Goal: Check status: Check status

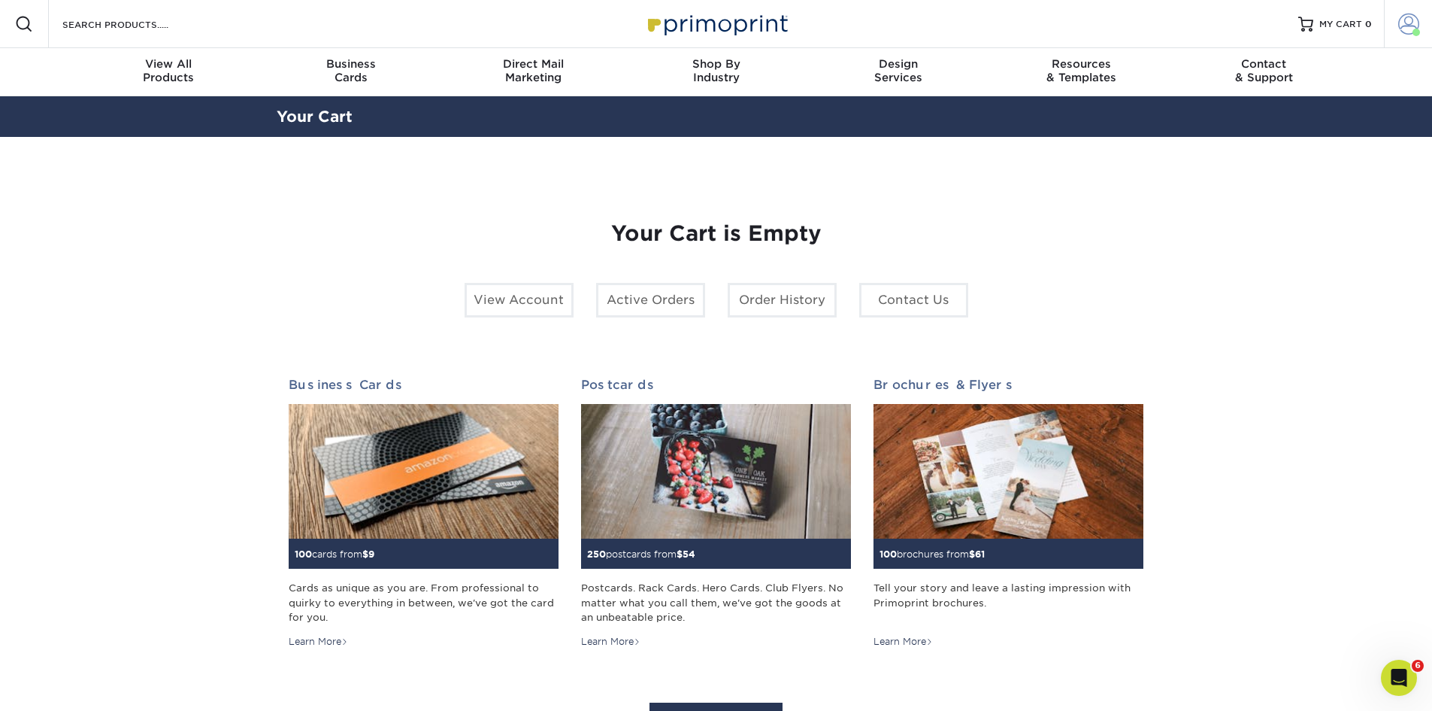
click at [1409, 28] on span at bounding box center [1409, 24] width 21 height 21
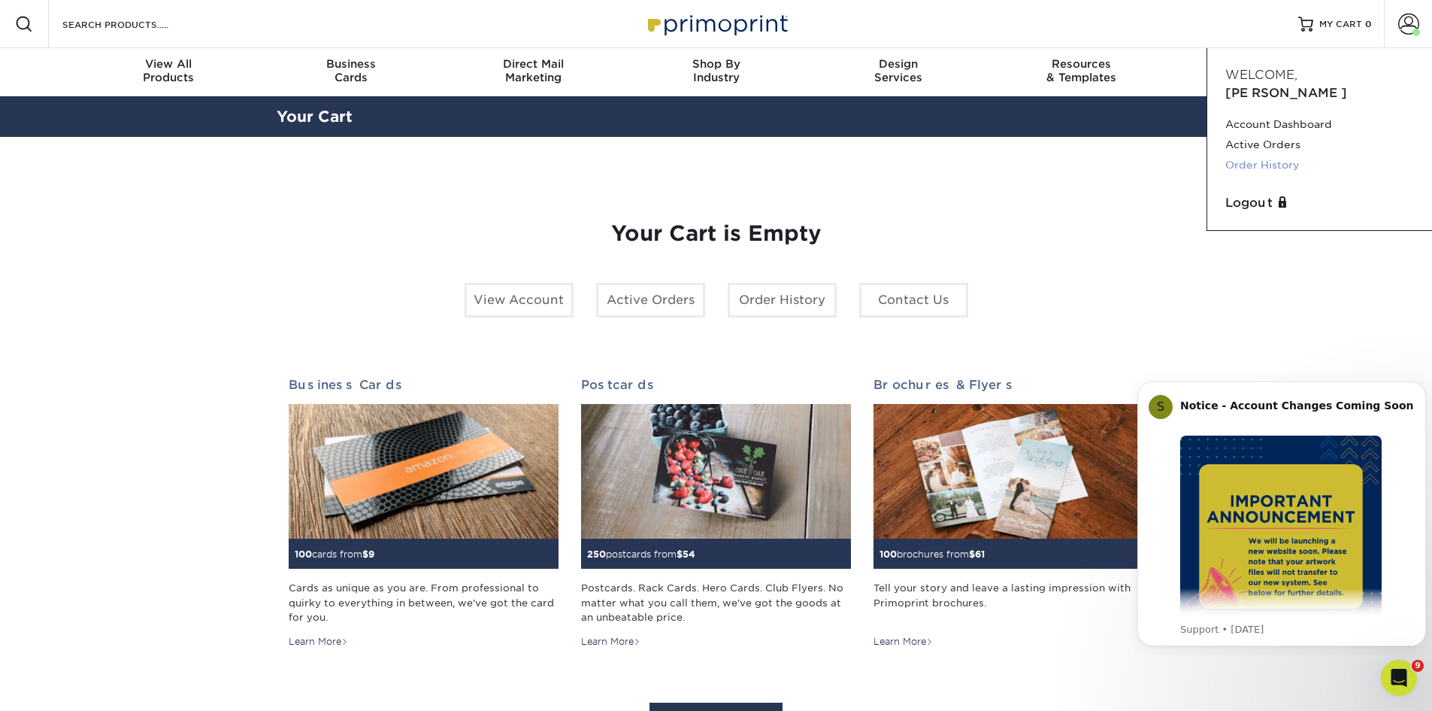
click at [1248, 155] on link "Order History" at bounding box center [1320, 165] width 189 height 20
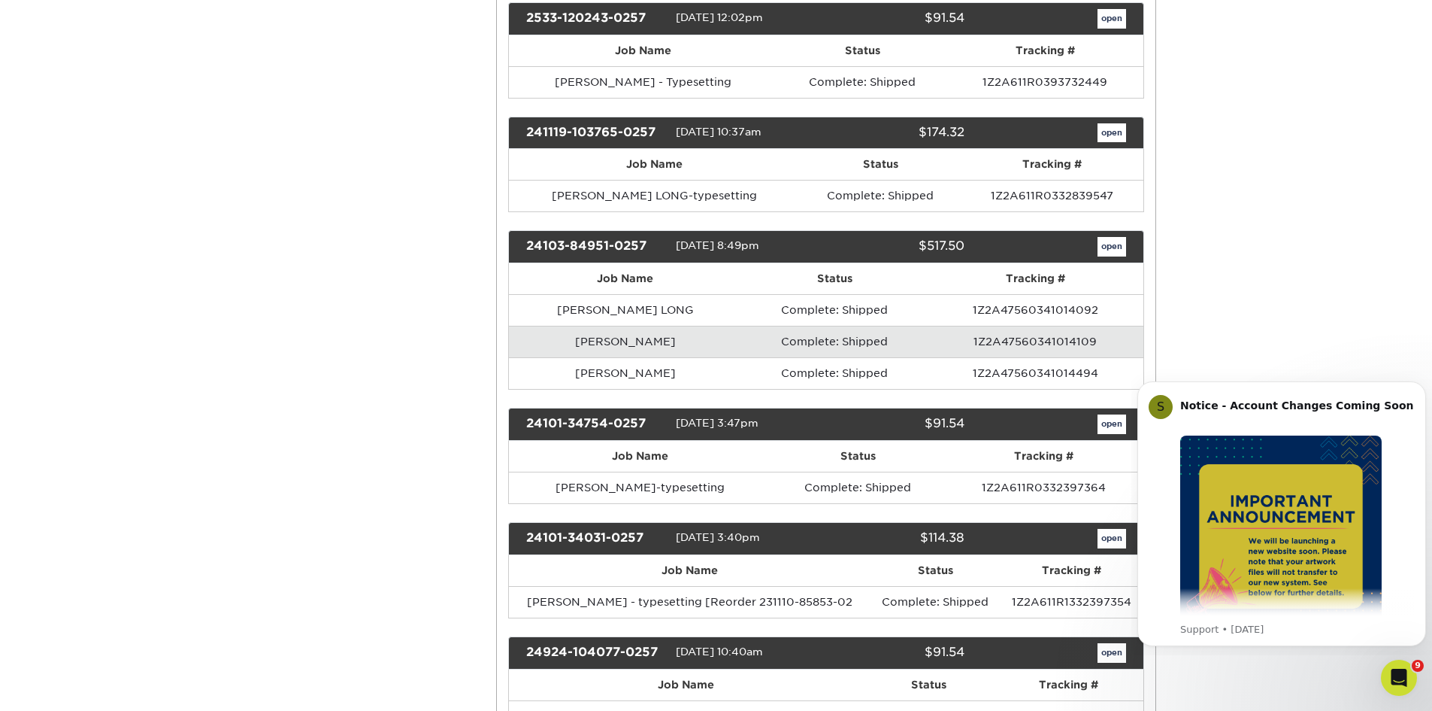
scroll to position [677, 0]
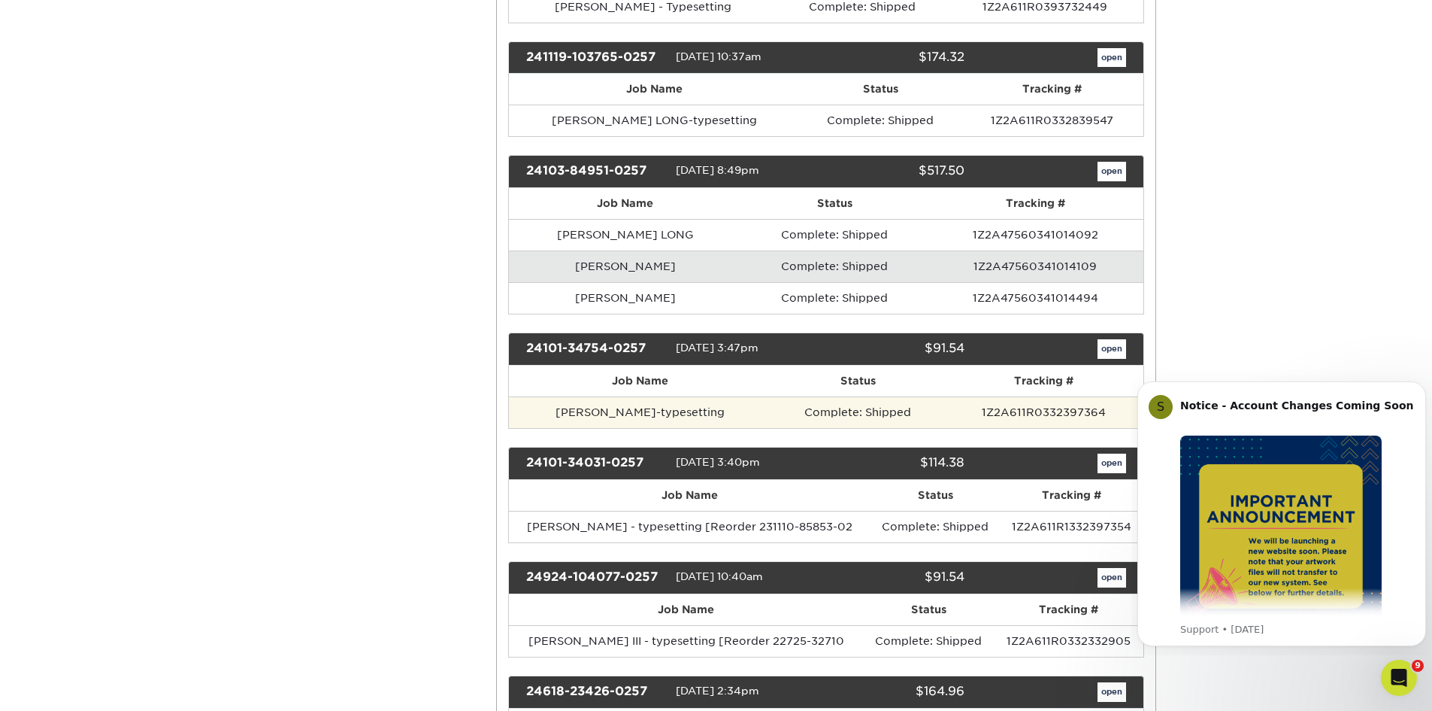
click at [829, 409] on td "Complete: Shipped" at bounding box center [858, 412] width 174 height 32
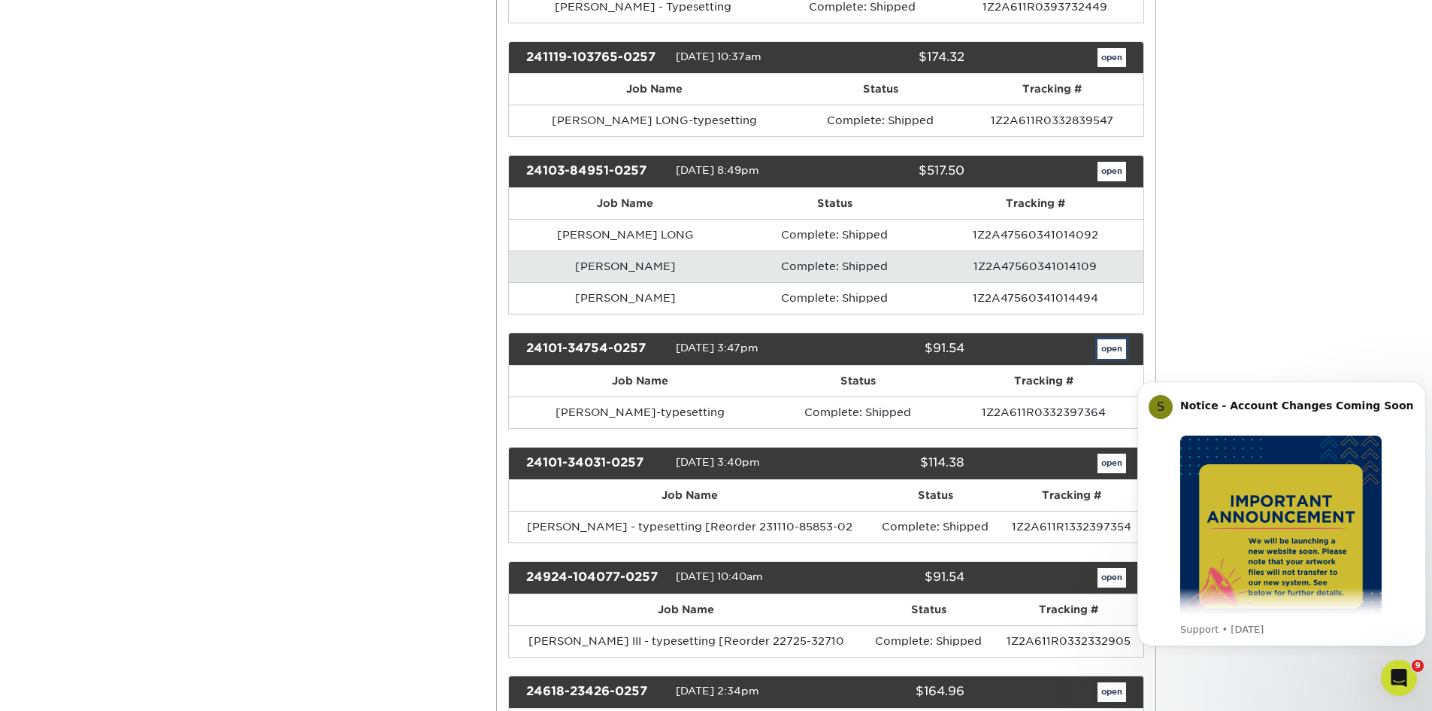
click at [1108, 351] on link "open" at bounding box center [1112, 349] width 29 height 20
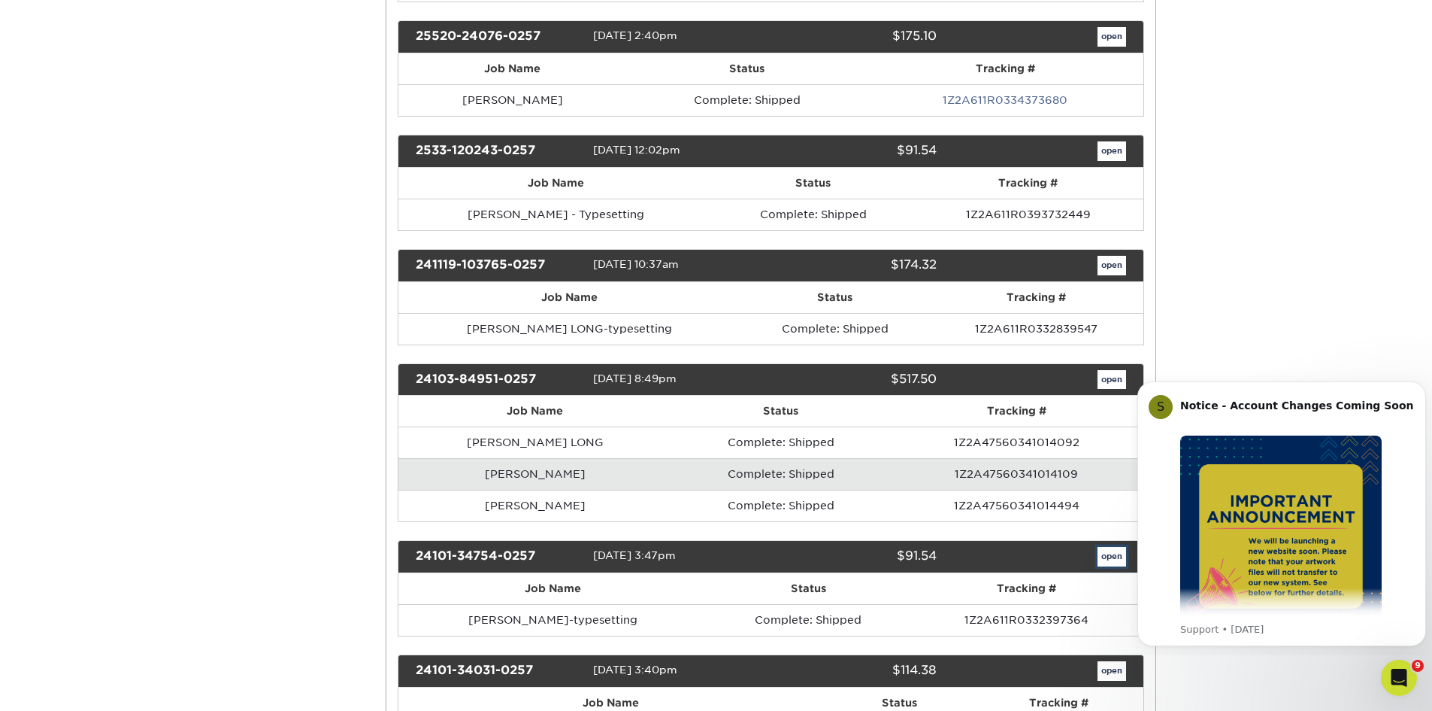
scroll to position [0, 0]
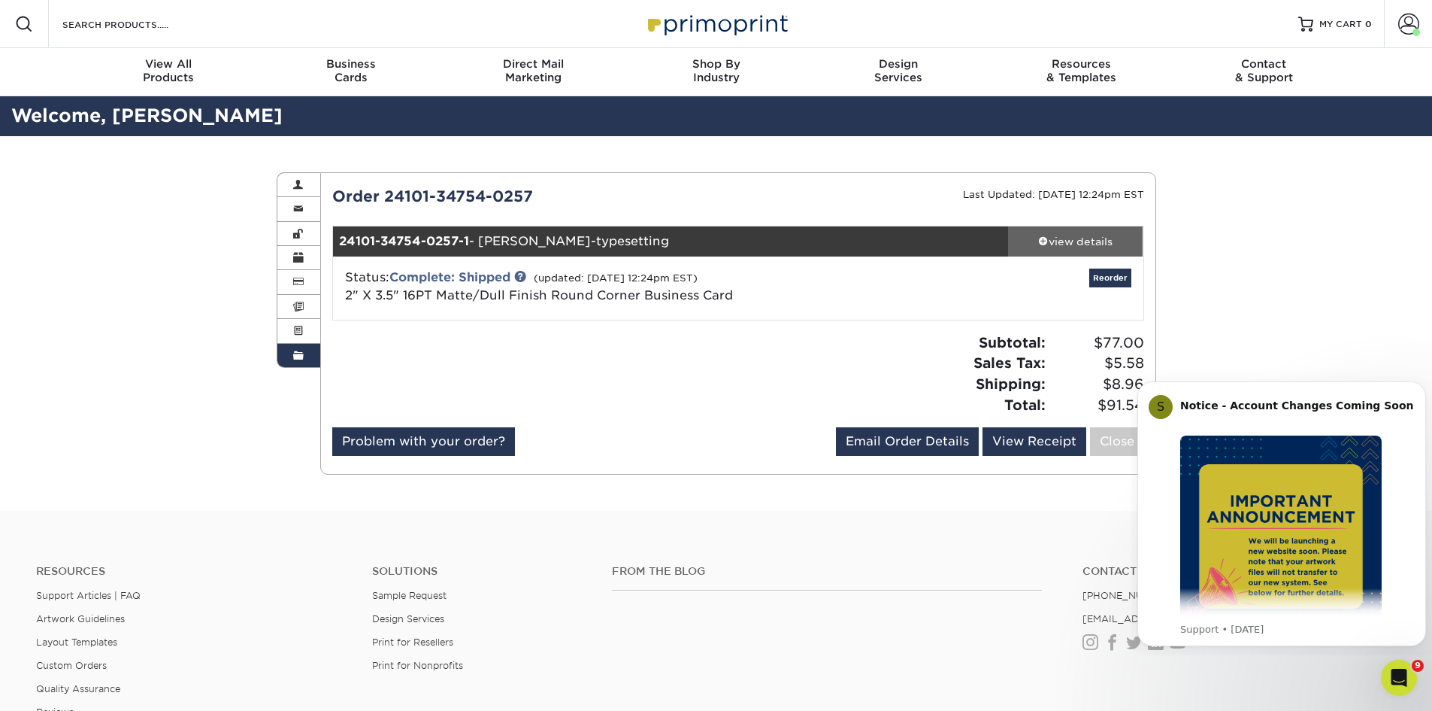
click at [1058, 242] on div "view details" at bounding box center [1075, 241] width 135 height 15
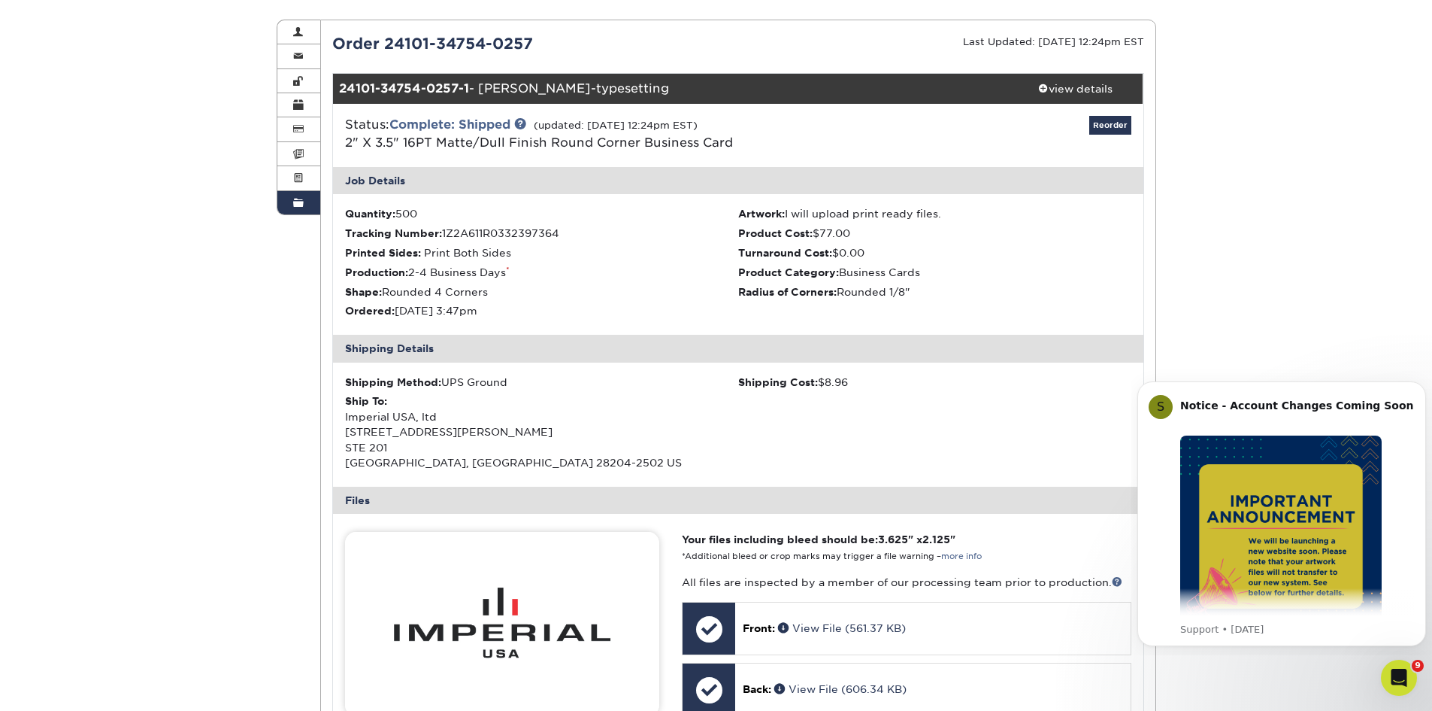
scroll to position [75, 0]
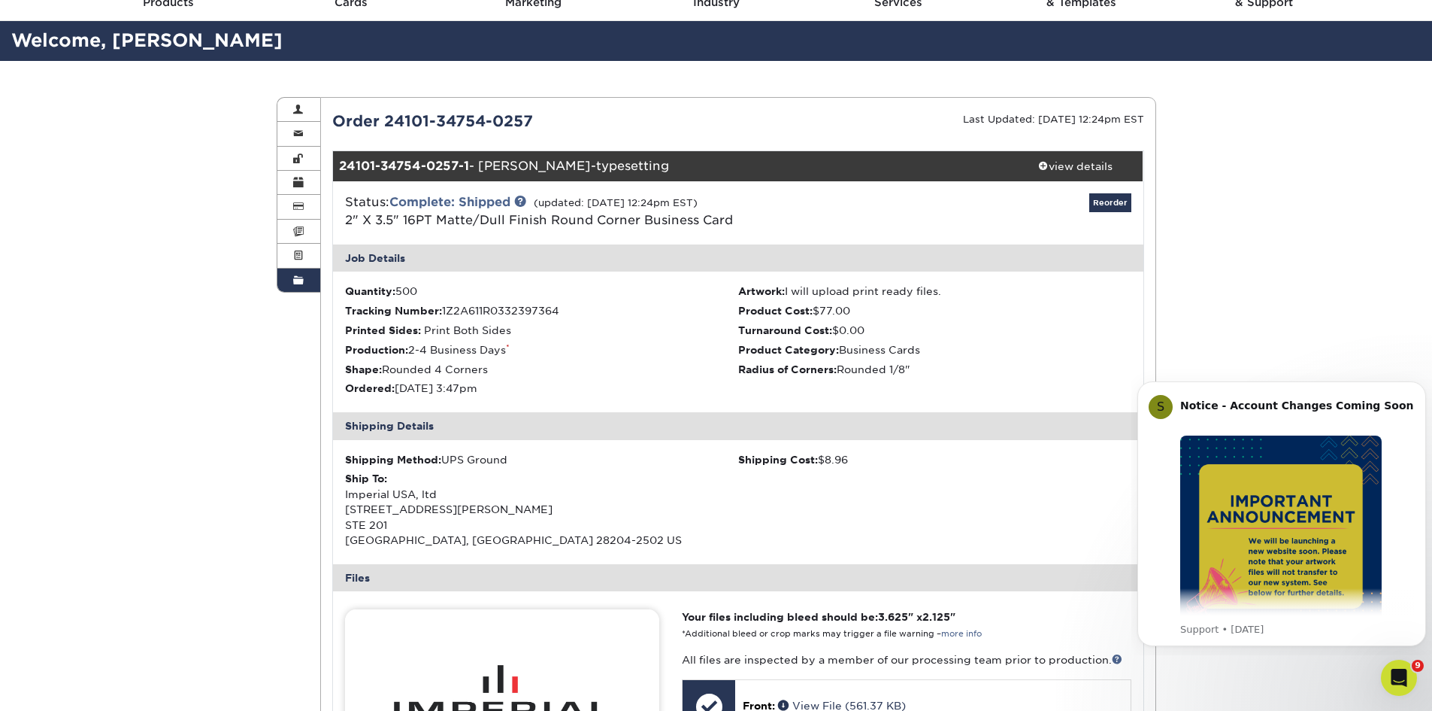
drag, startPoint x: 538, startPoint y: 120, endPoint x: 335, endPoint y: 124, distance: 203.8
click at [335, 124] on div "Order 24101-34754-0257" at bounding box center [529, 121] width 417 height 23
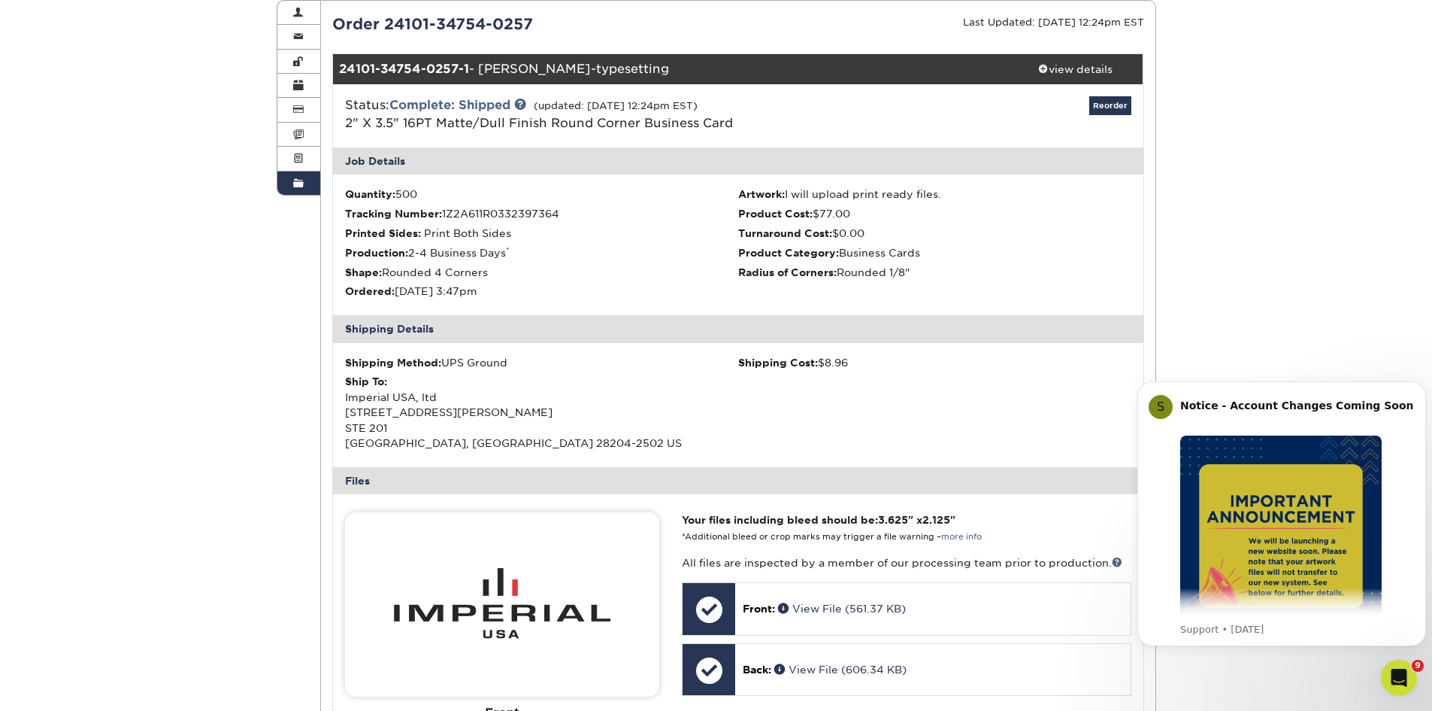
scroll to position [0, 0]
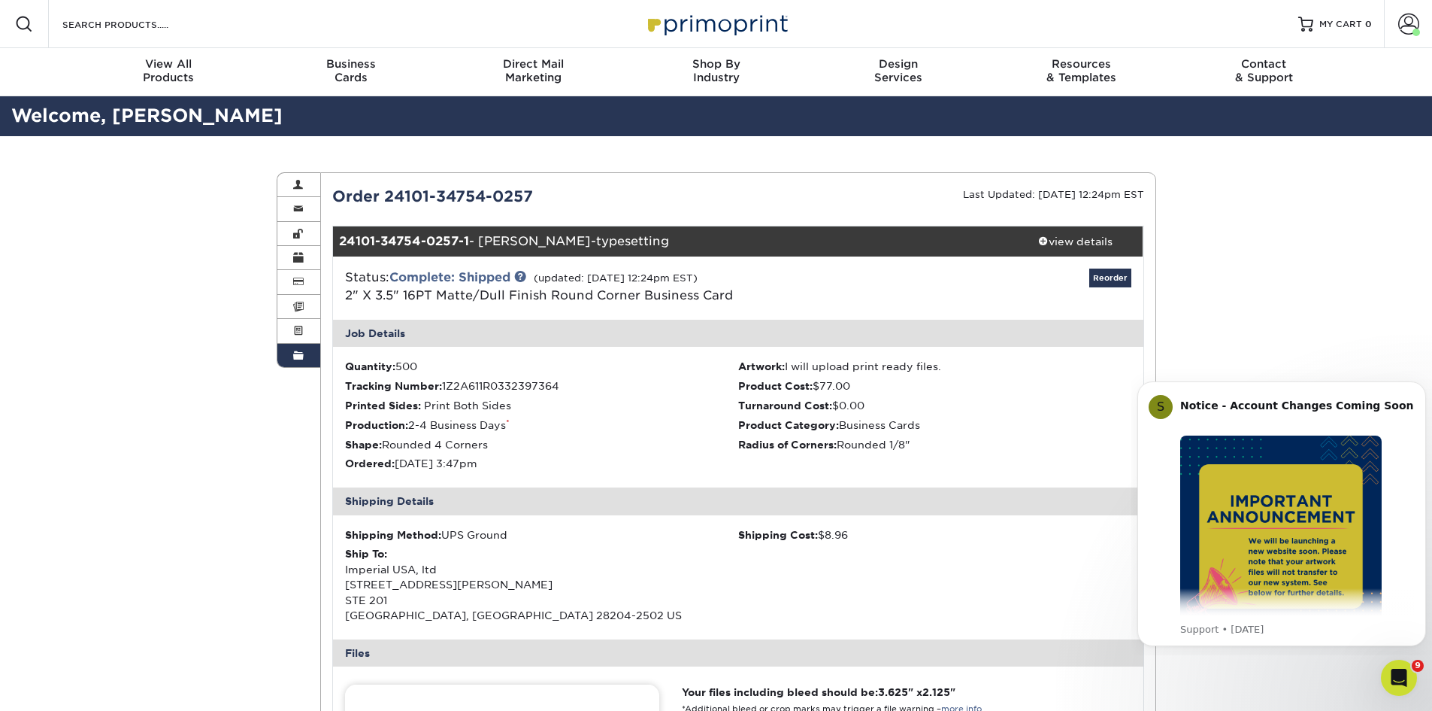
copy div "Order 24101-34754-0257"
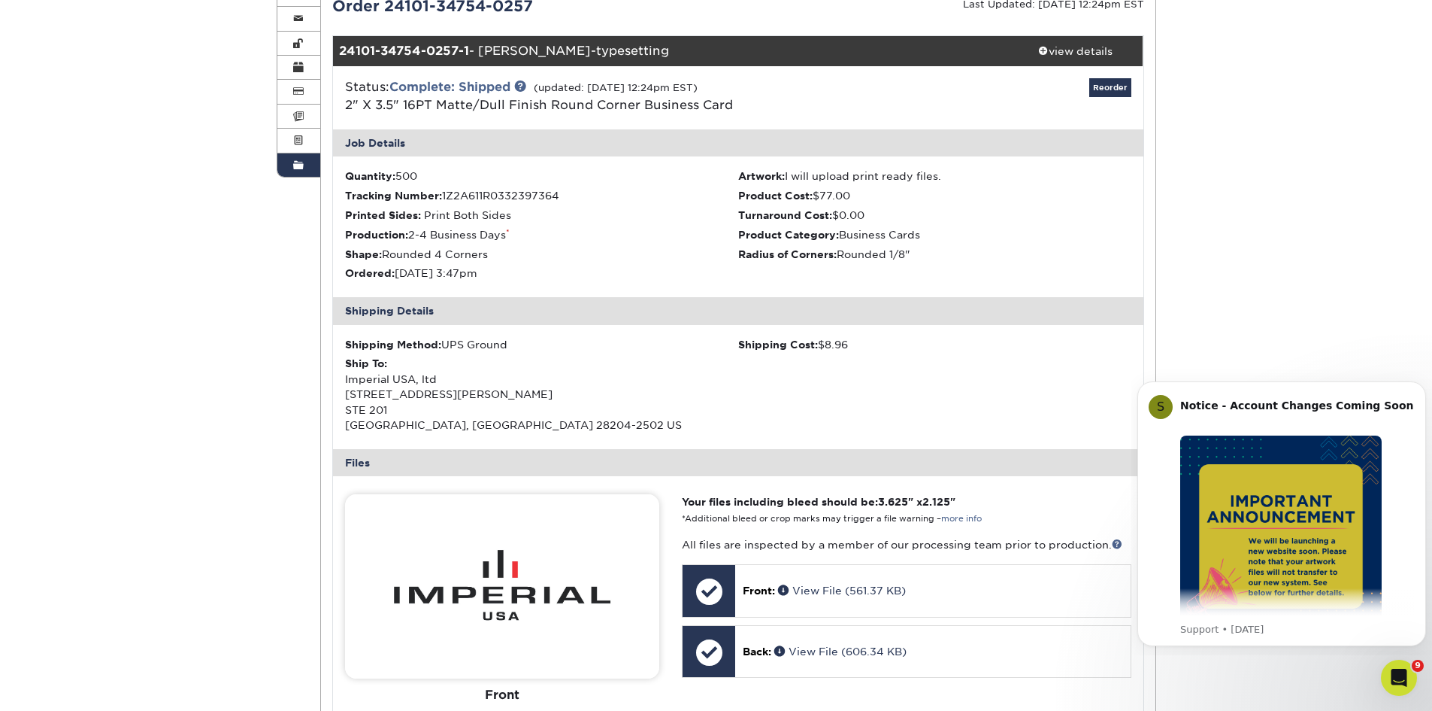
scroll to position [602, 0]
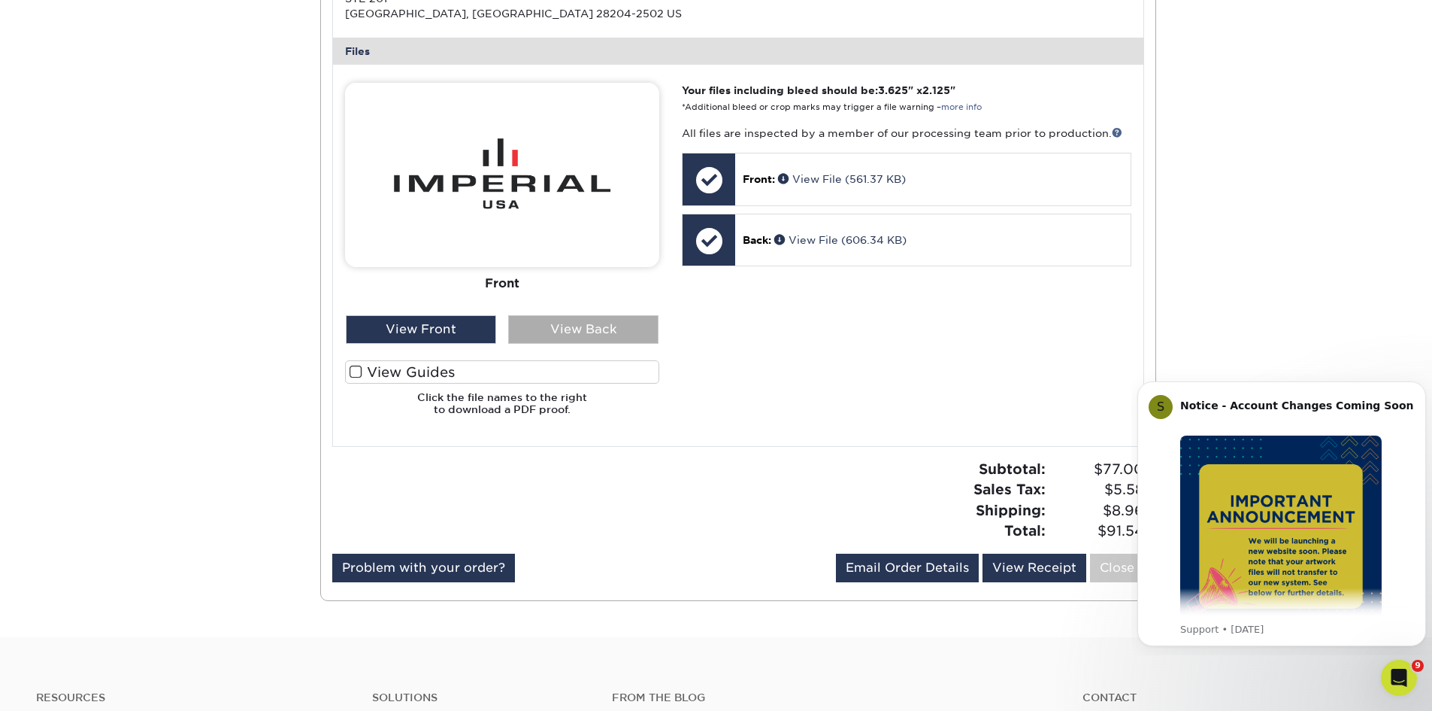
click at [599, 333] on div "View Back" at bounding box center [583, 329] width 150 height 29
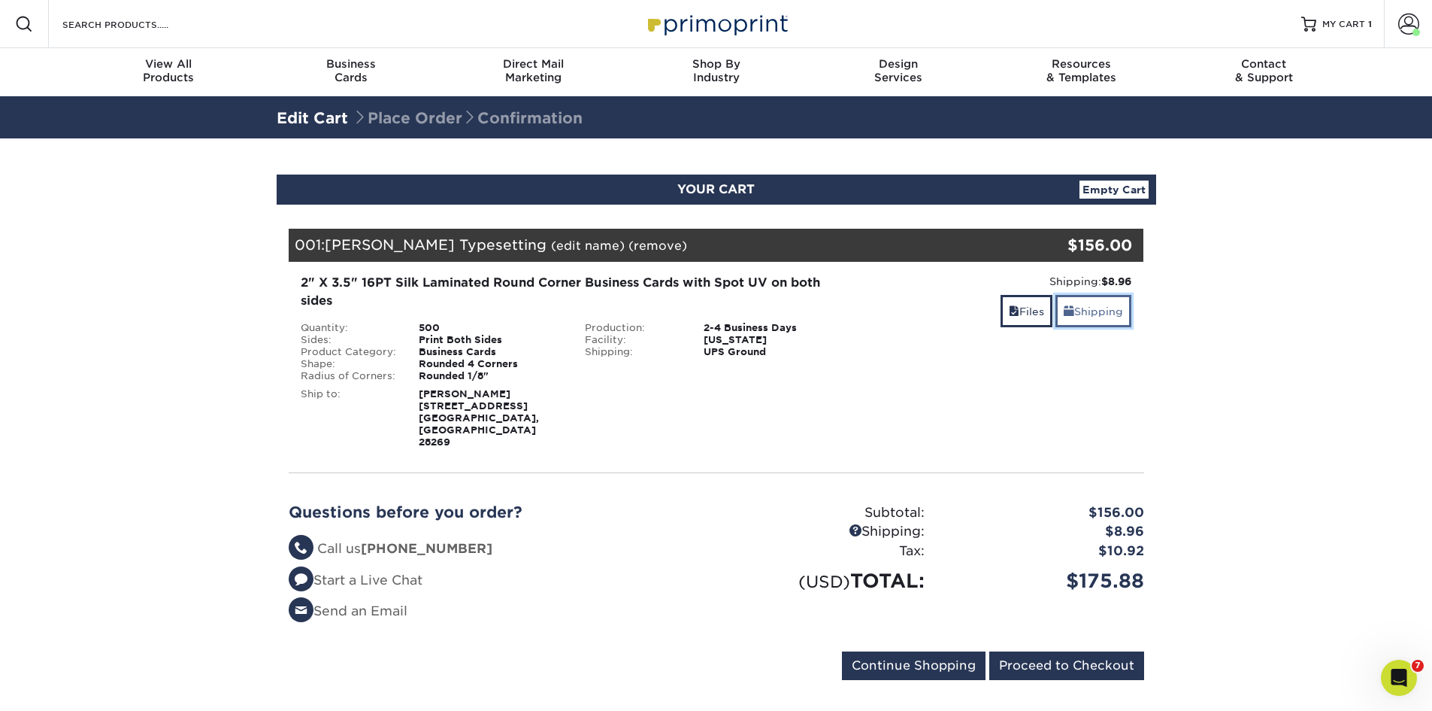
click at [1114, 317] on link "Shipping" at bounding box center [1094, 311] width 76 height 32
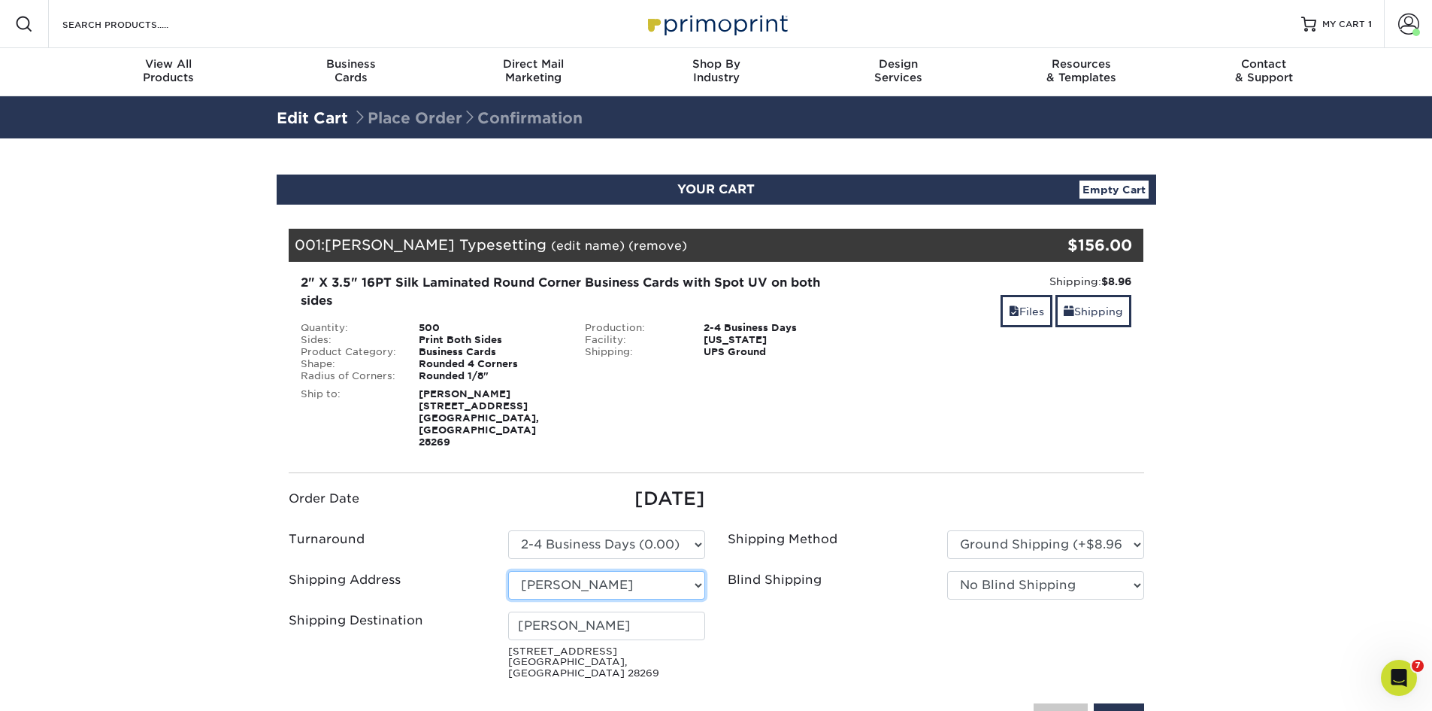
click at [684, 571] on select "Select One 1474 Harbert Ave Memphis, TN 38104 5808-A Long Creek Park Drive Amte…" at bounding box center [606, 585] width 197 height 29
select select "235489"
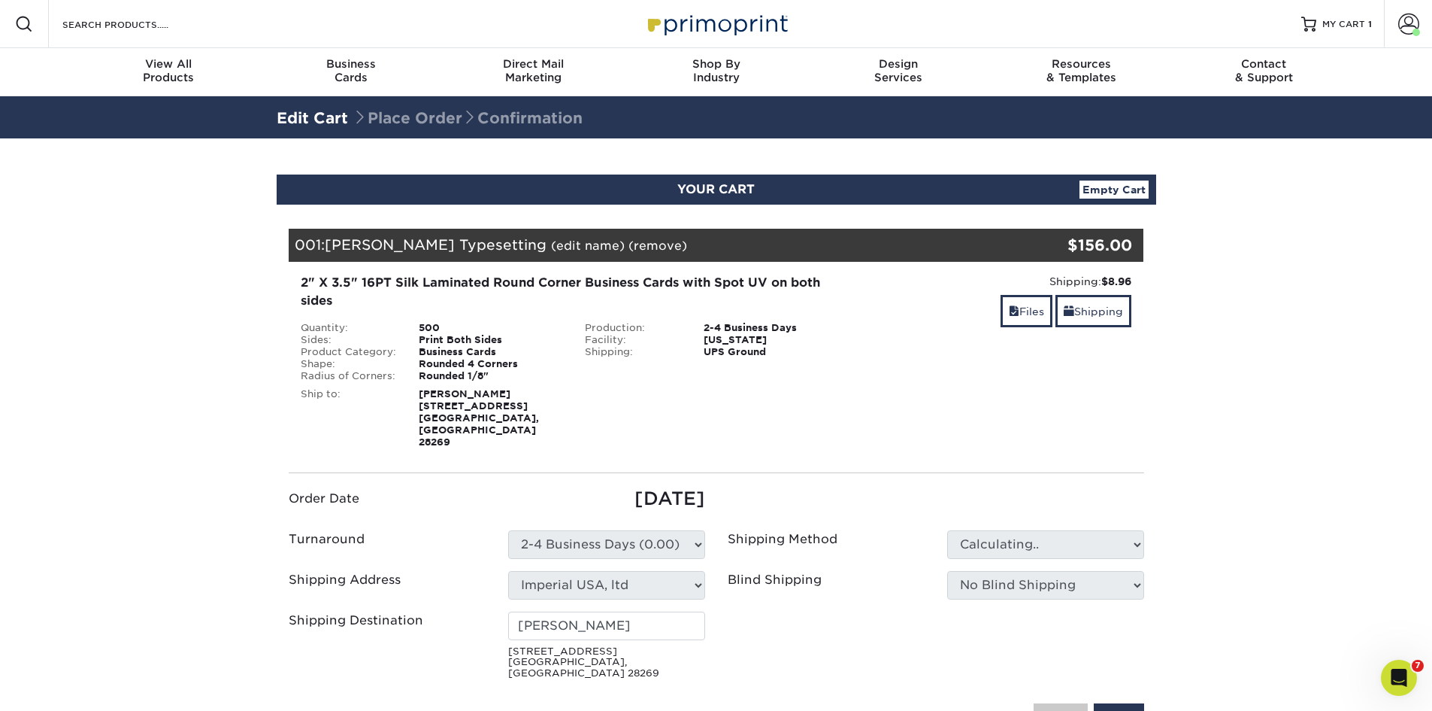
scroll to position [75, 0]
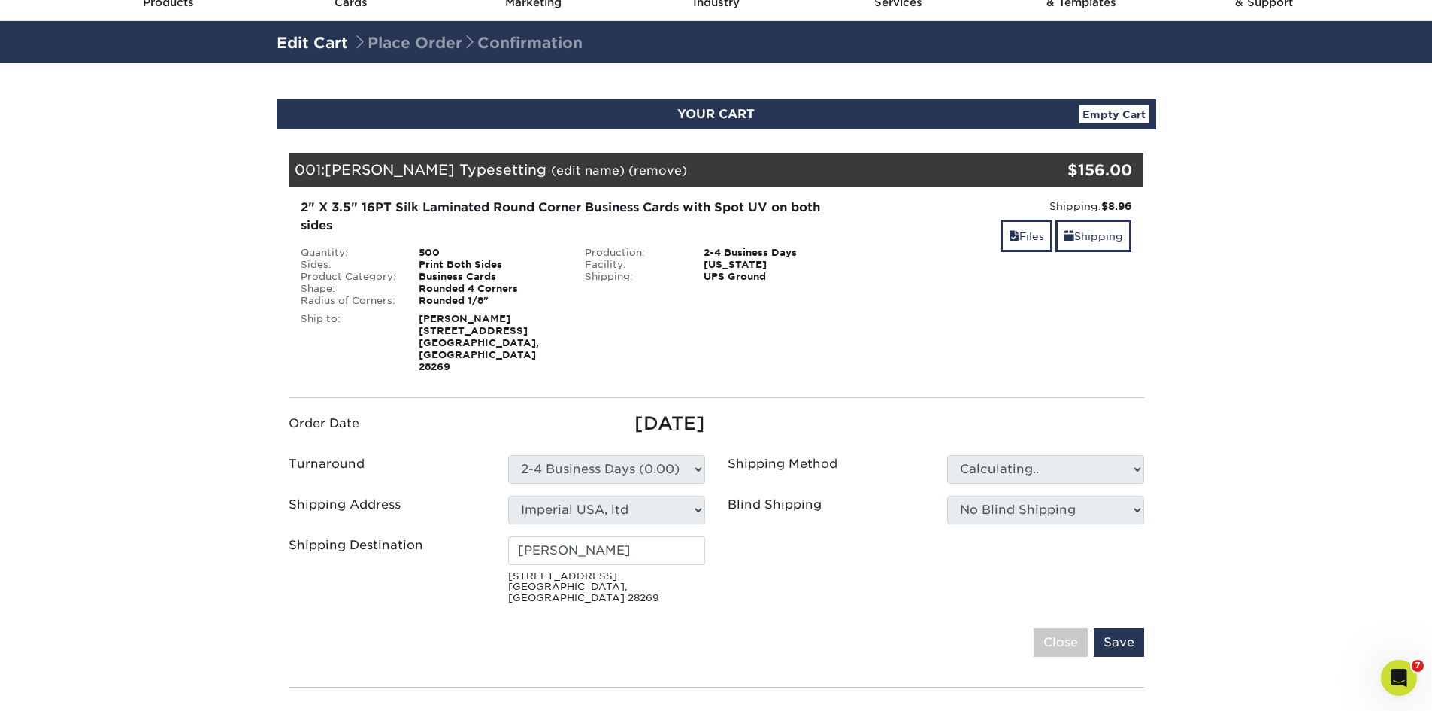
type input "Imperial USA, ltd"
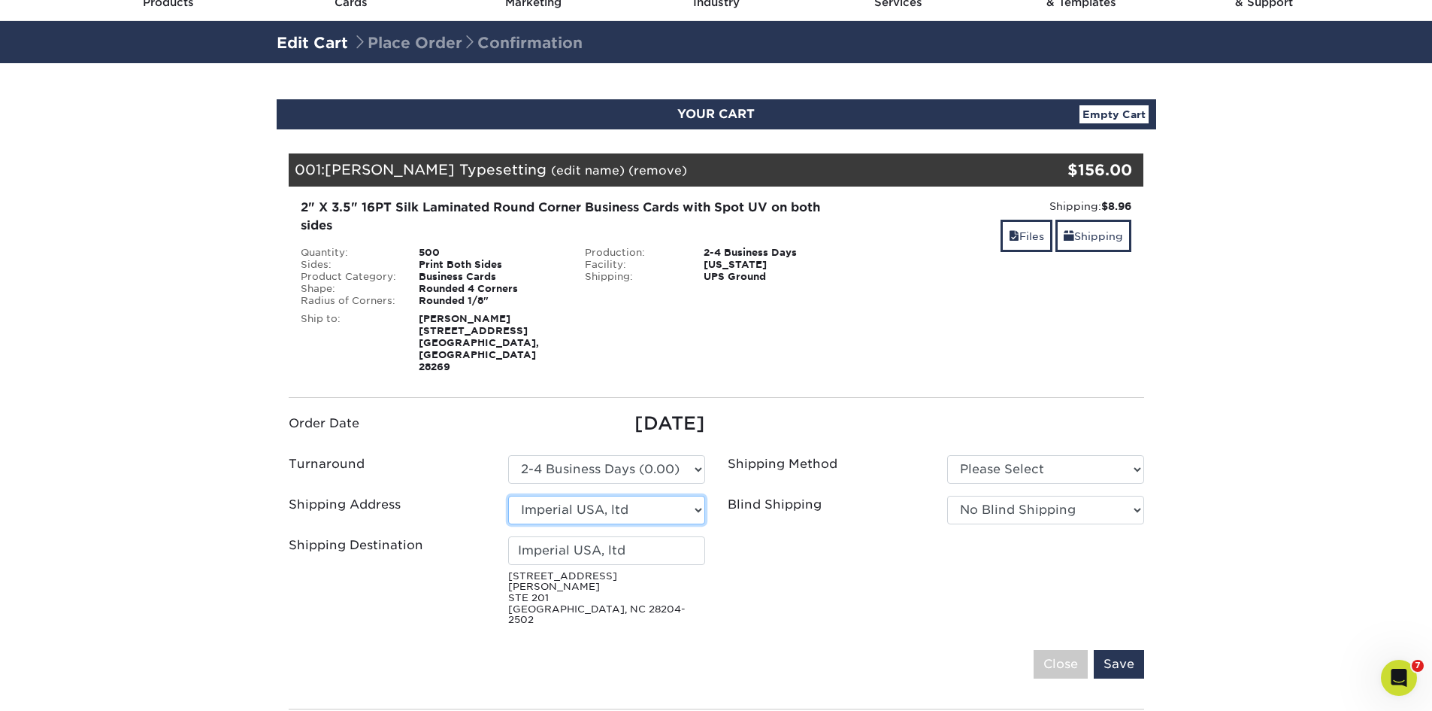
click at [697, 496] on select "Select One 1474 Harbert Ave Memphis, TN 38104 5808-A Long Creek Park Drive Amte…" at bounding box center [606, 510] width 197 height 29
click at [749, 569] on ul "Order Date 09/09/2025 Turnaround Please Select Select One" at bounding box center [716, 521] width 878 height 223
click at [483, 335] on strong "Conni Battah 5808-a Long Creek Park Dr. Charlotte, NC 28269" at bounding box center [479, 342] width 120 height 59
click at [1137, 455] on select "Please Select Ground Shipping (+$8.96) 3 Day Shipping Service (+$15.33)" at bounding box center [1045, 469] width 197 height 29
select select "03"
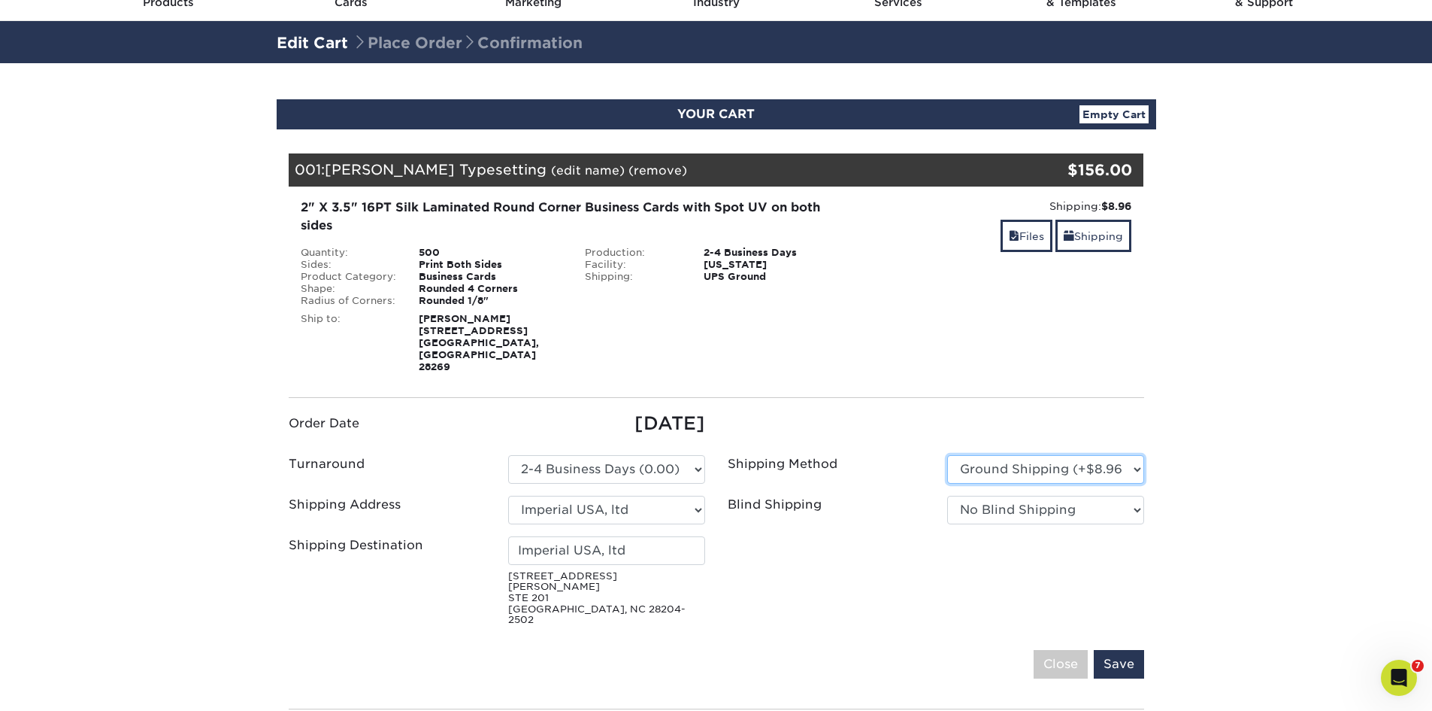
click at [947, 455] on select "Please Select Ground Shipping (+$8.96) 3 Day Shipping Service (+$15.33)" at bounding box center [1045, 469] width 197 height 29
click at [1126, 650] on input "Save" at bounding box center [1119, 664] width 50 height 29
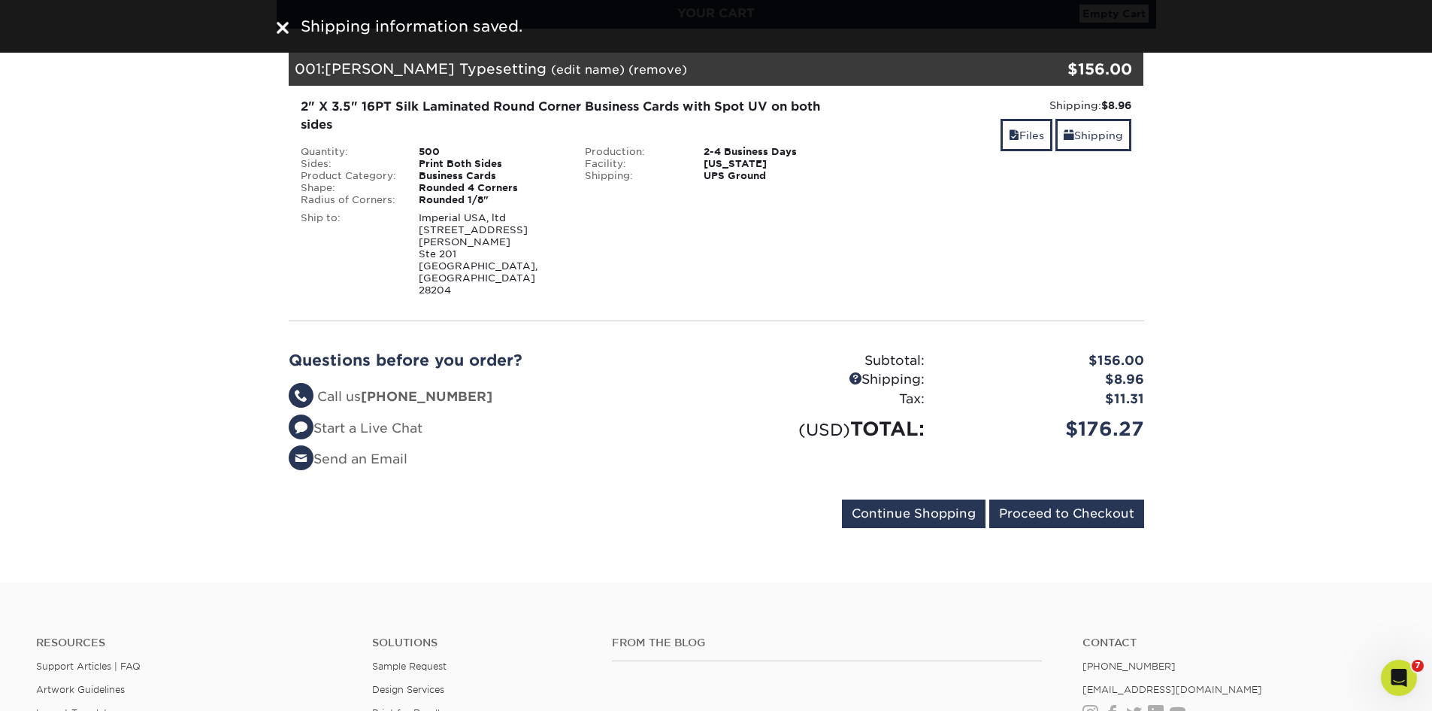
scroll to position [150, 0]
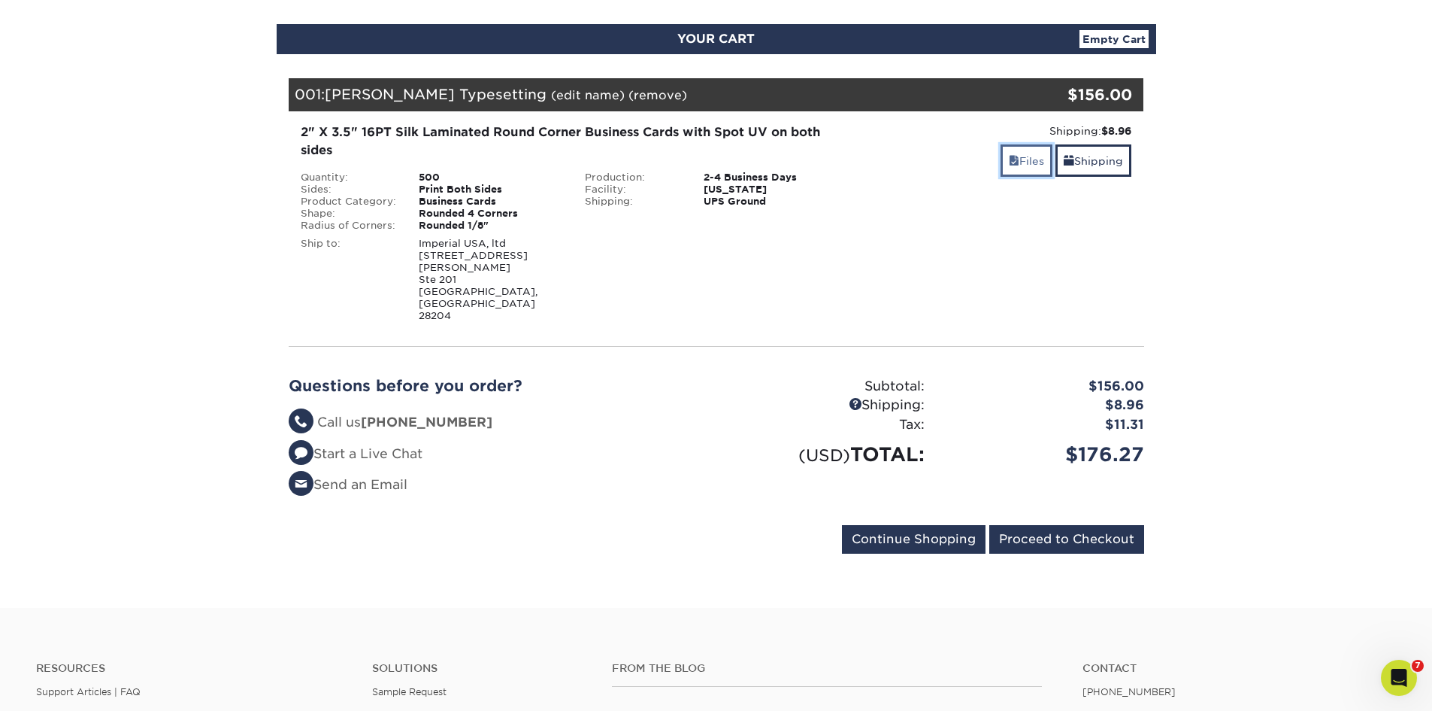
click at [1032, 166] on link "Files" at bounding box center [1027, 160] width 52 height 32
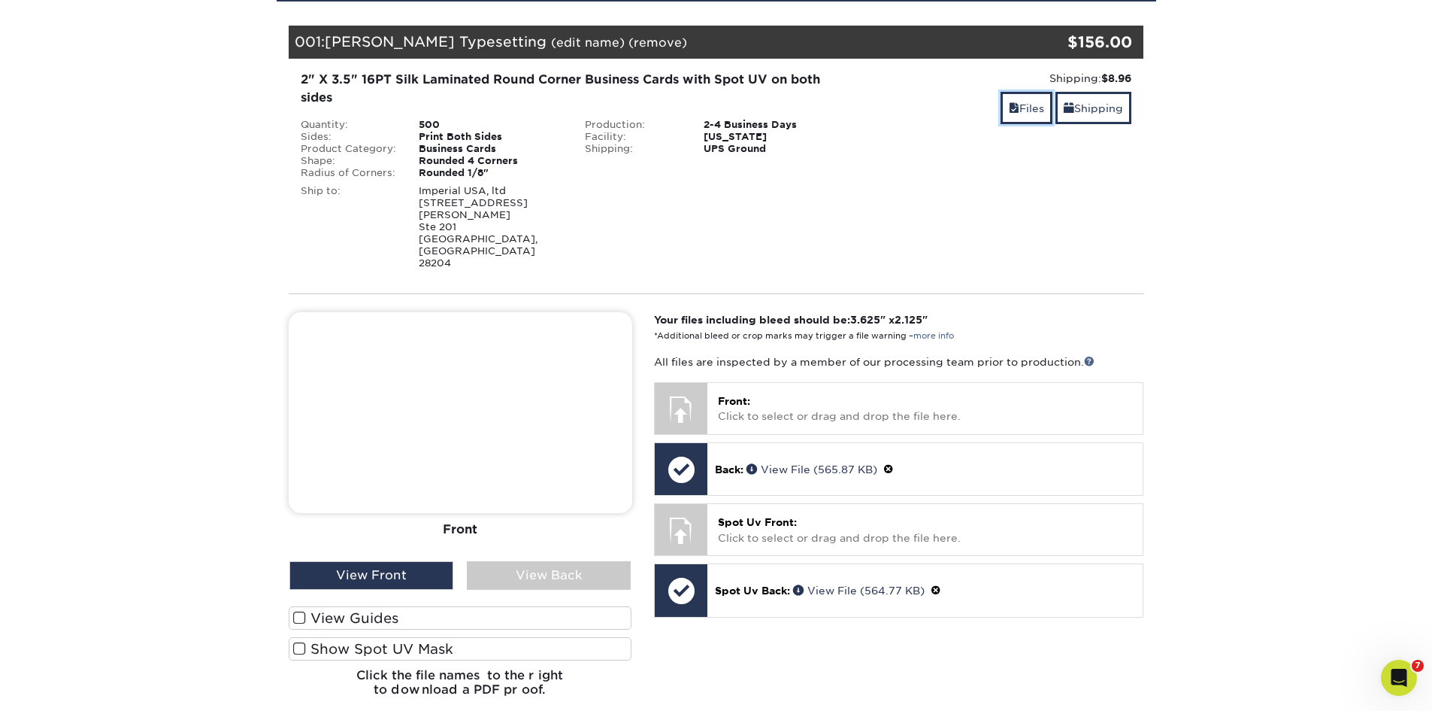
scroll to position [226, 0]
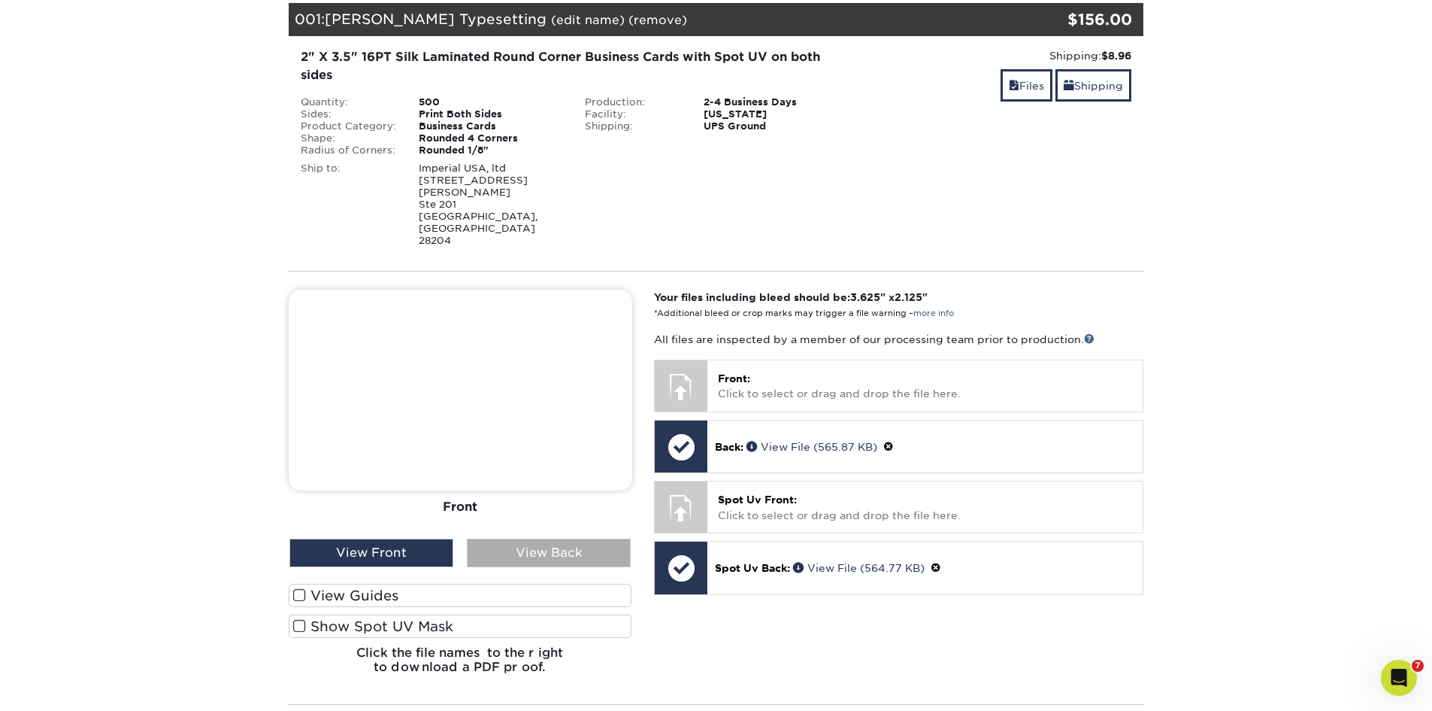
click at [553, 538] on div "View Back" at bounding box center [549, 552] width 164 height 29
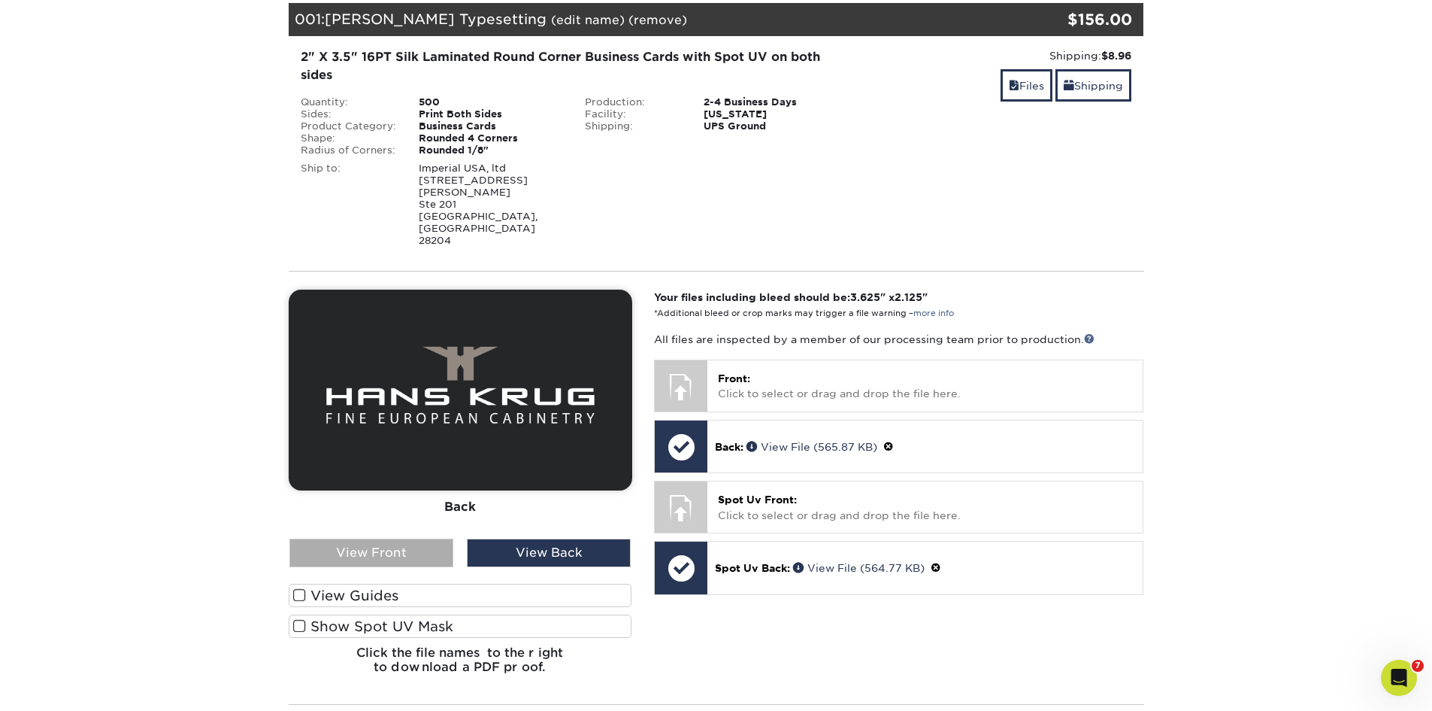
click at [399, 538] on div "View Front" at bounding box center [371, 552] width 164 height 29
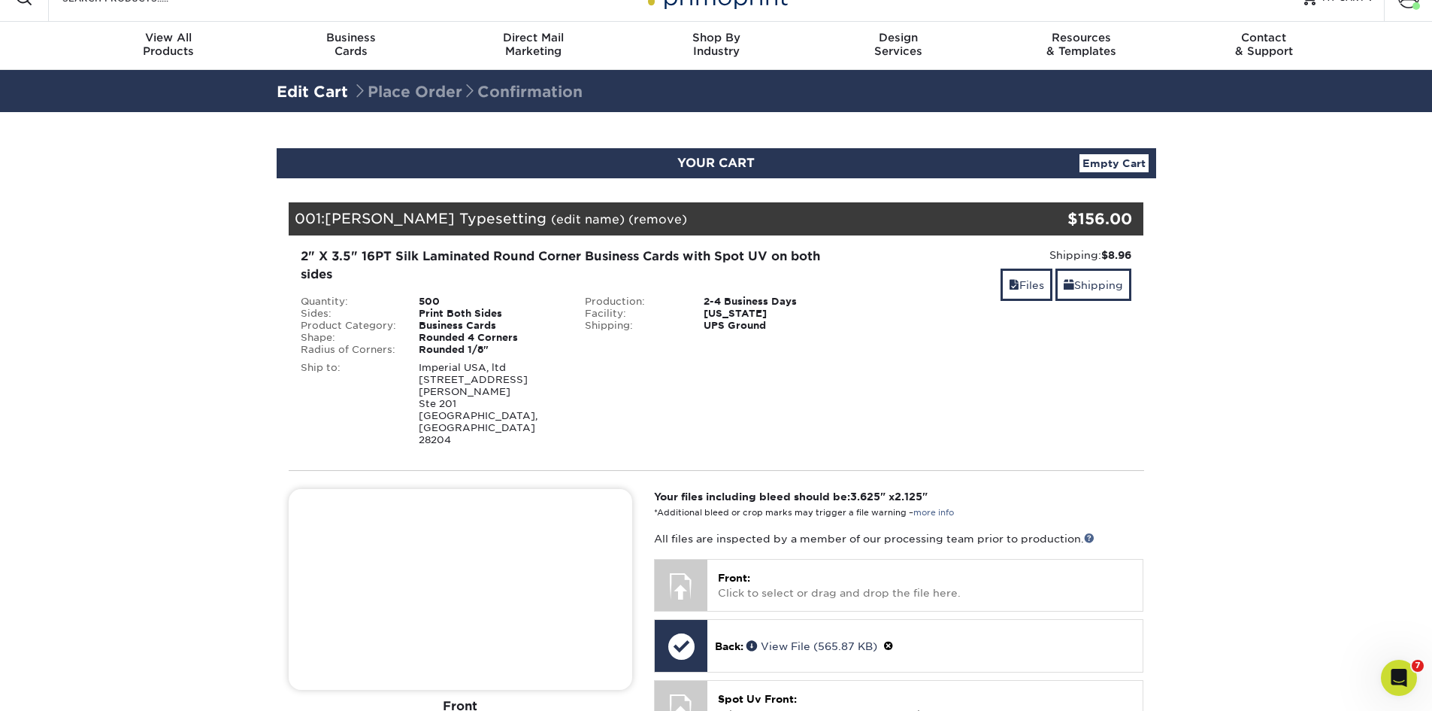
scroll to position [0, 0]
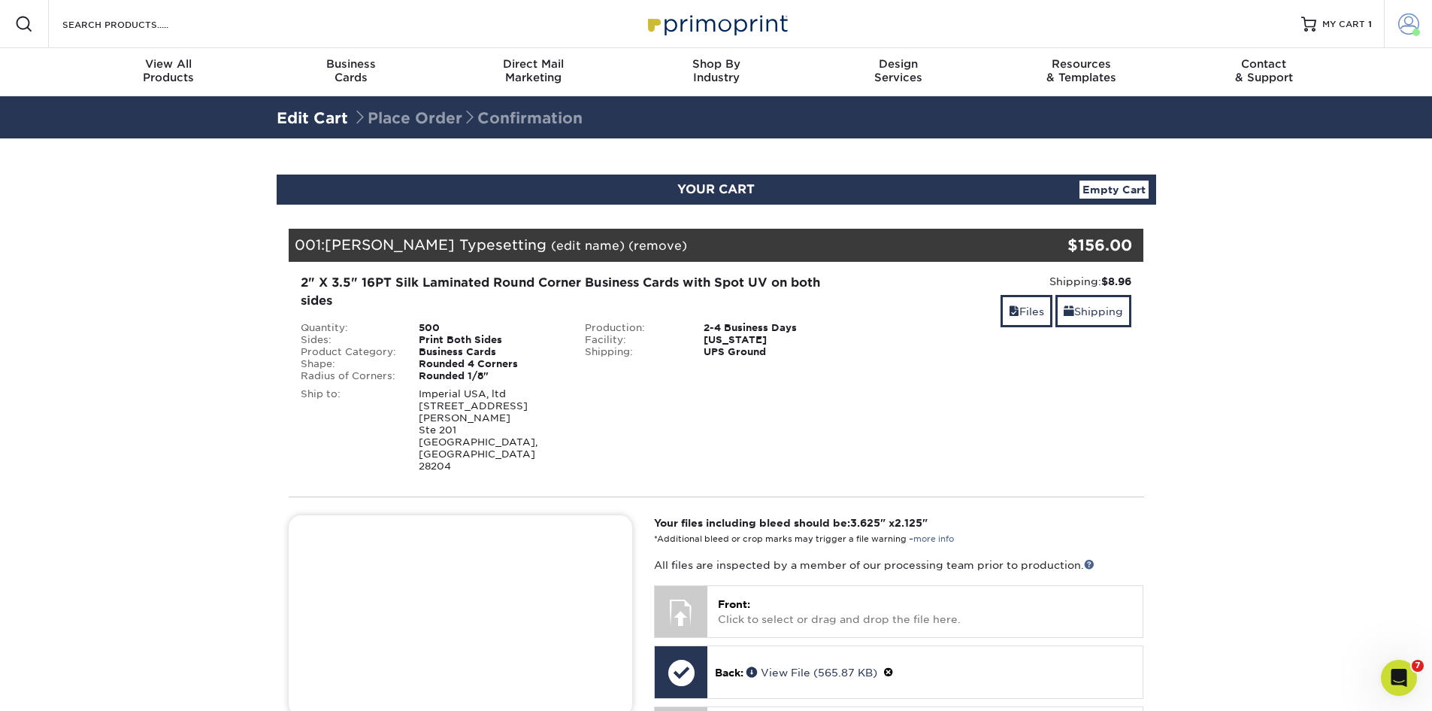
click at [1408, 26] on span at bounding box center [1409, 24] width 21 height 21
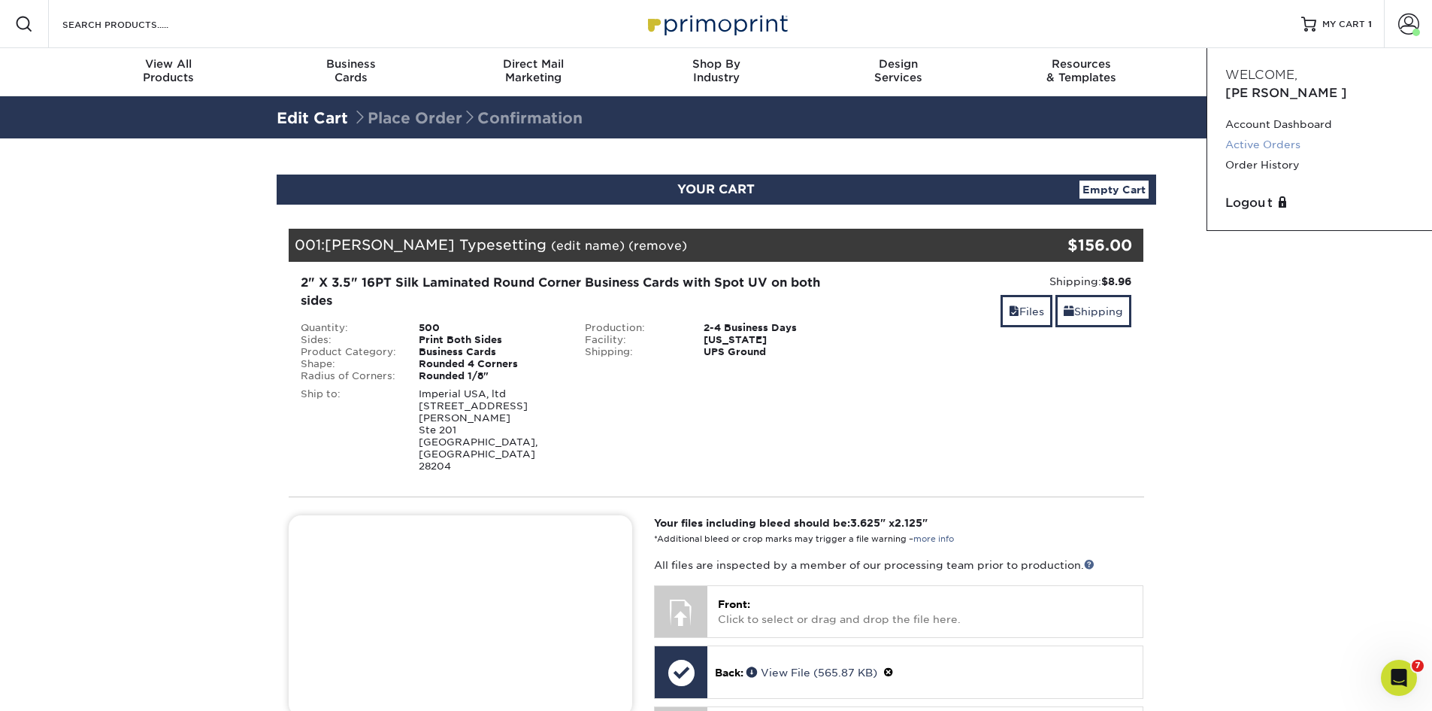
click at [1269, 135] on link "Active Orders" at bounding box center [1320, 145] width 189 height 20
click at [1411, 19] on span at bounding box center [1409, 24] width 21 height 21
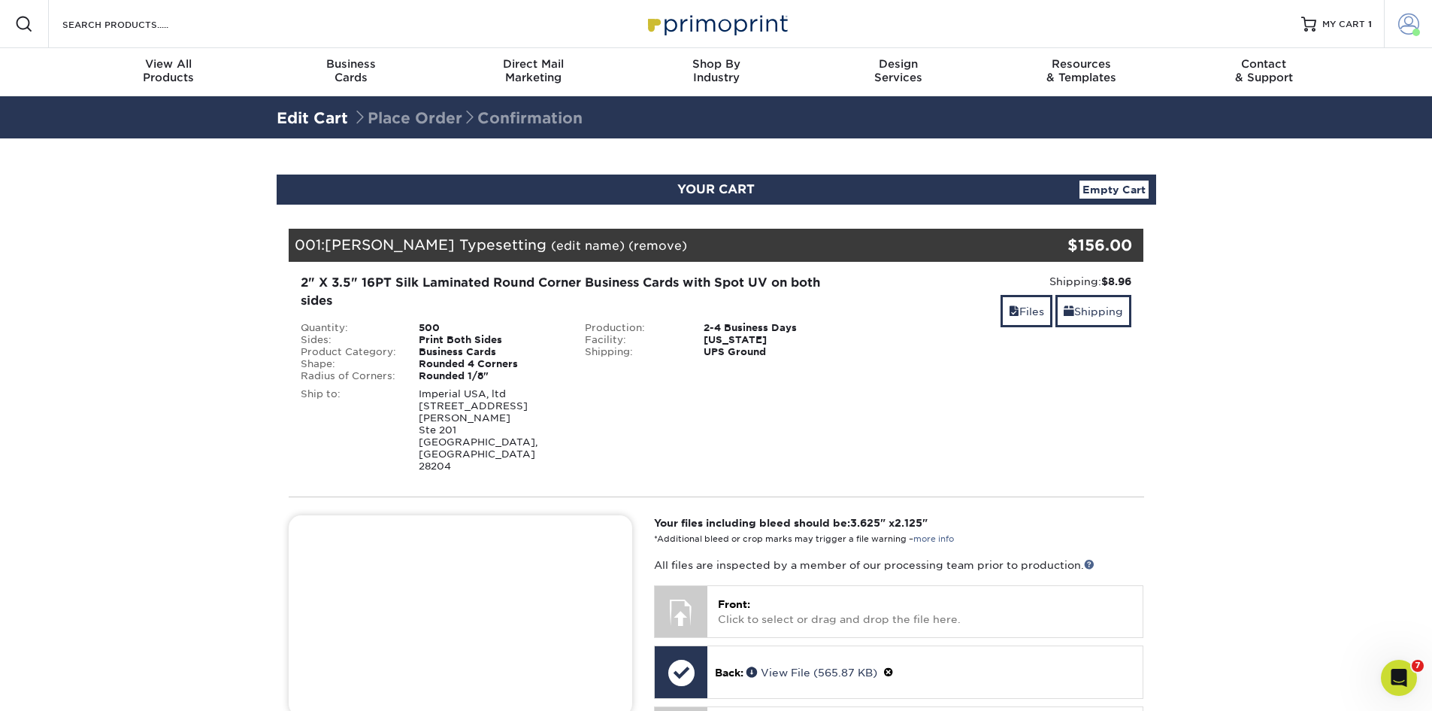
click at [1405, 26] on span at bounding box center [1409, 24] width 21 height 21
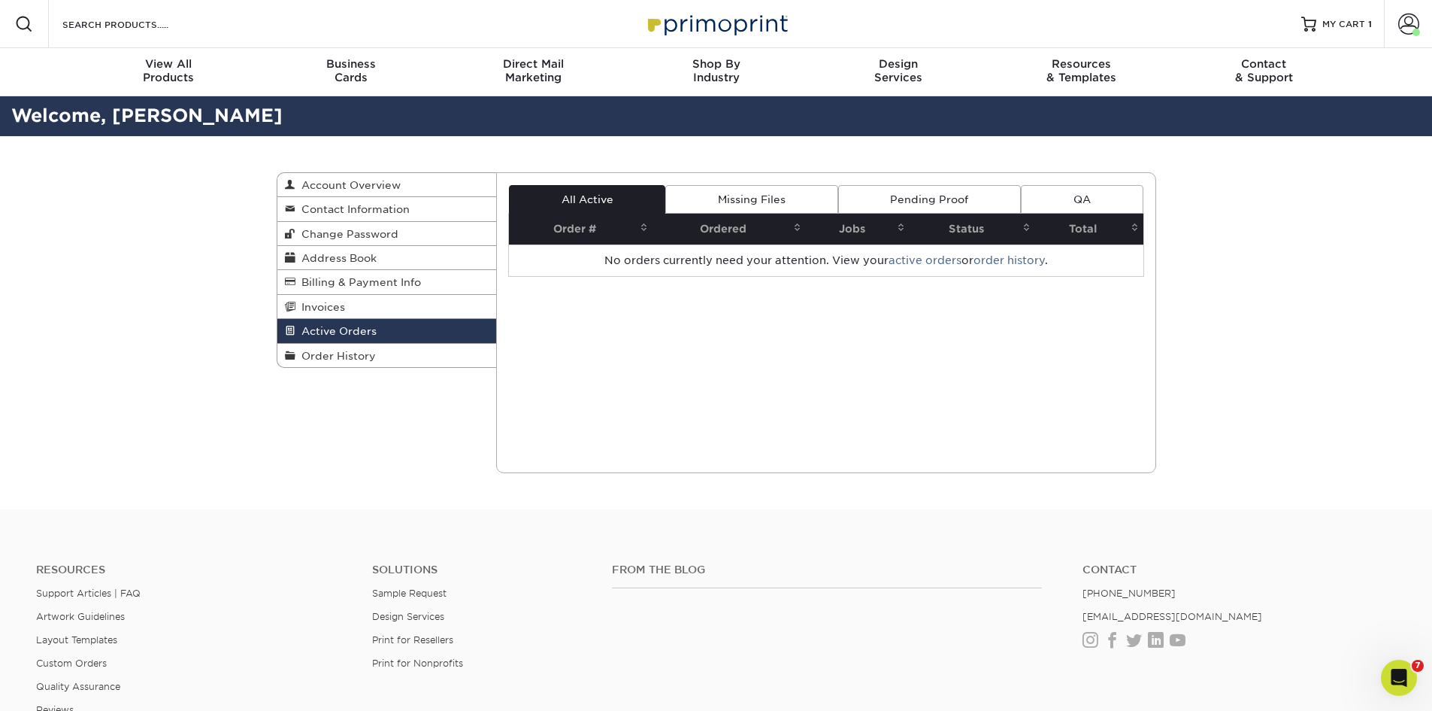
click at [393, 329] on link "Active Orders" at bounding box center [387, 331] width 220 height 24
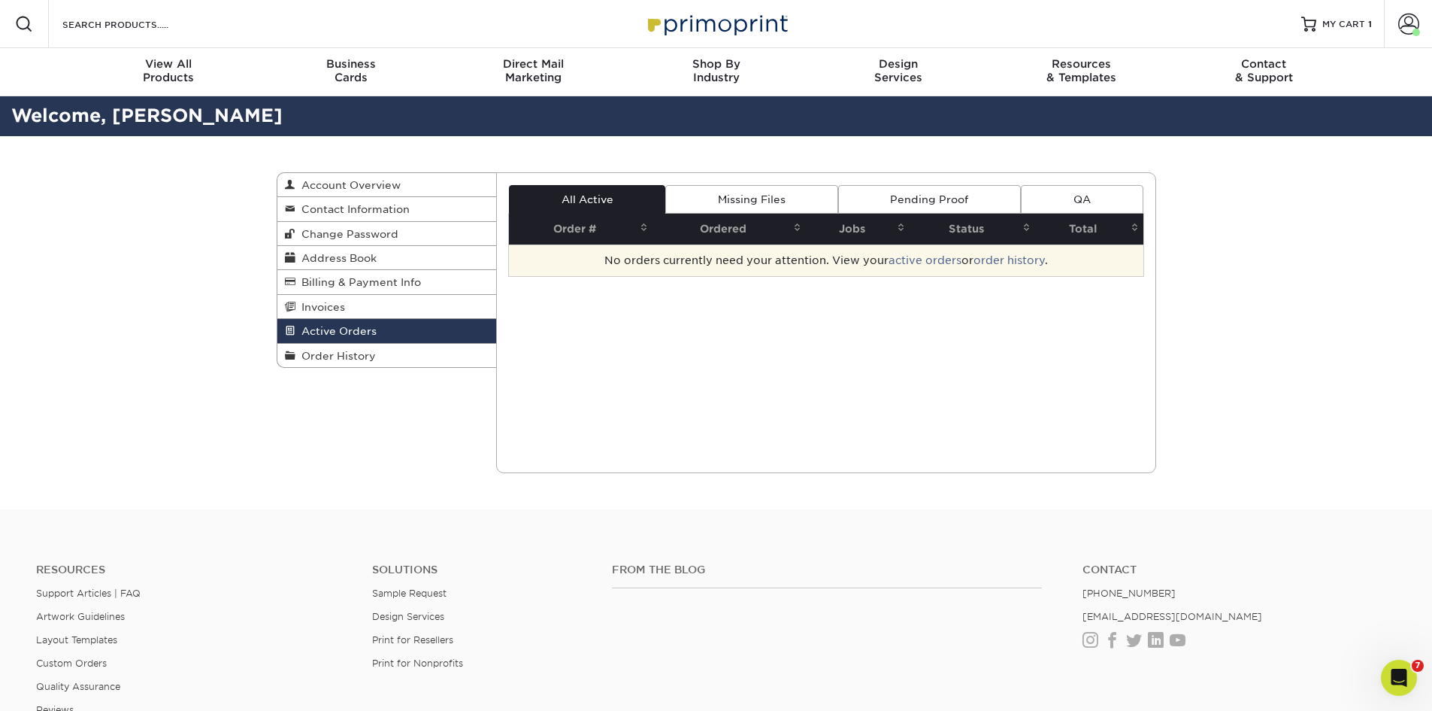
click at [823, 269] on td "No orders currently need your attention. View your active orders or order histo…" at bounding box center [826, 260] width 635 height 32
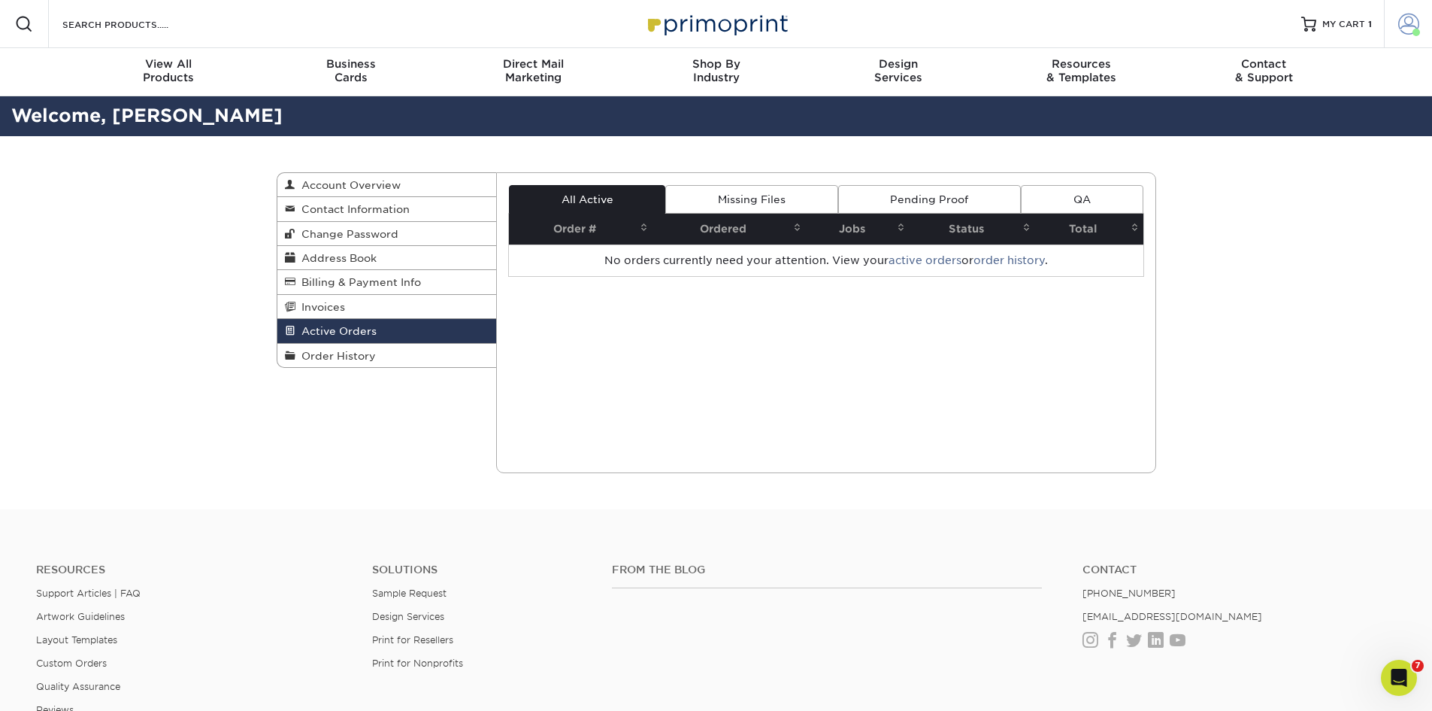
click at [1408, 28] on span at bounding box center [1409, 24] width 21 height 21
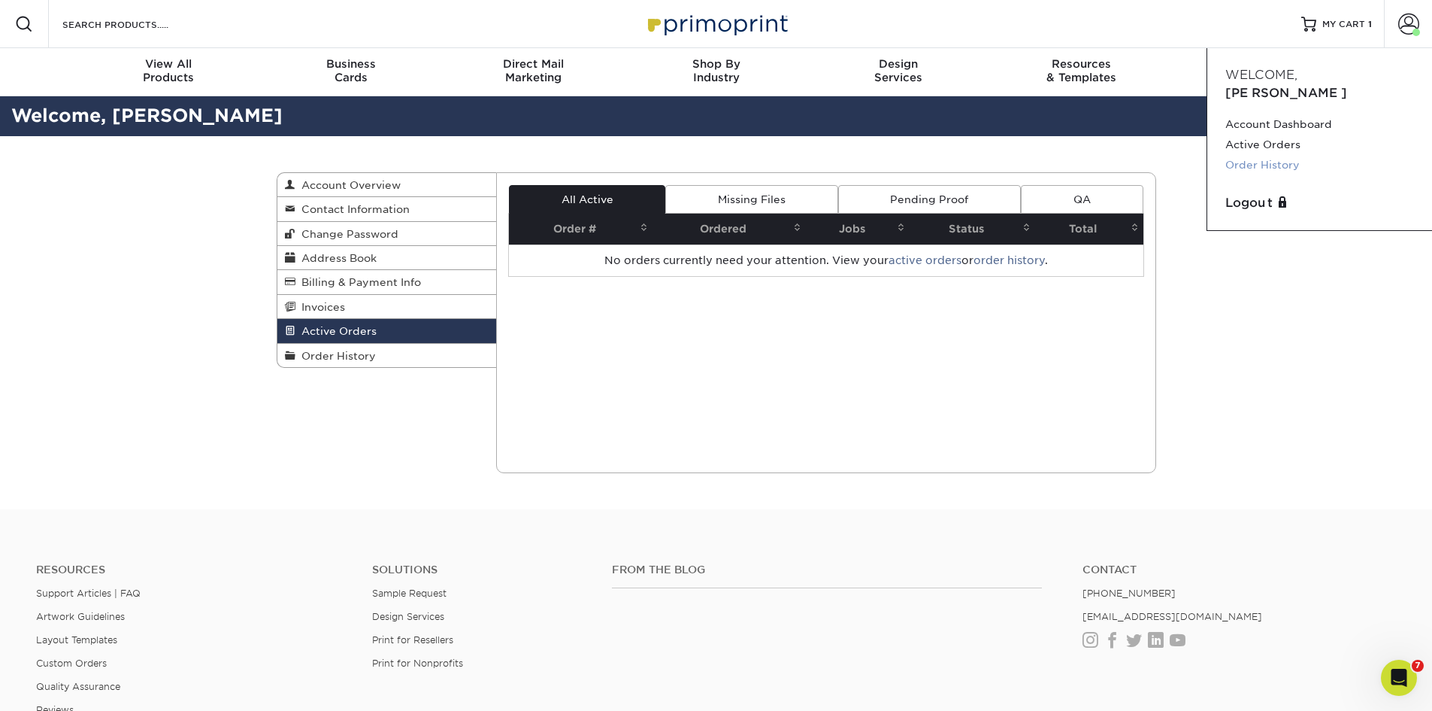
click at [1275, 155] on link "Order History" at bounding box center [1320, 165] width 189 height 20
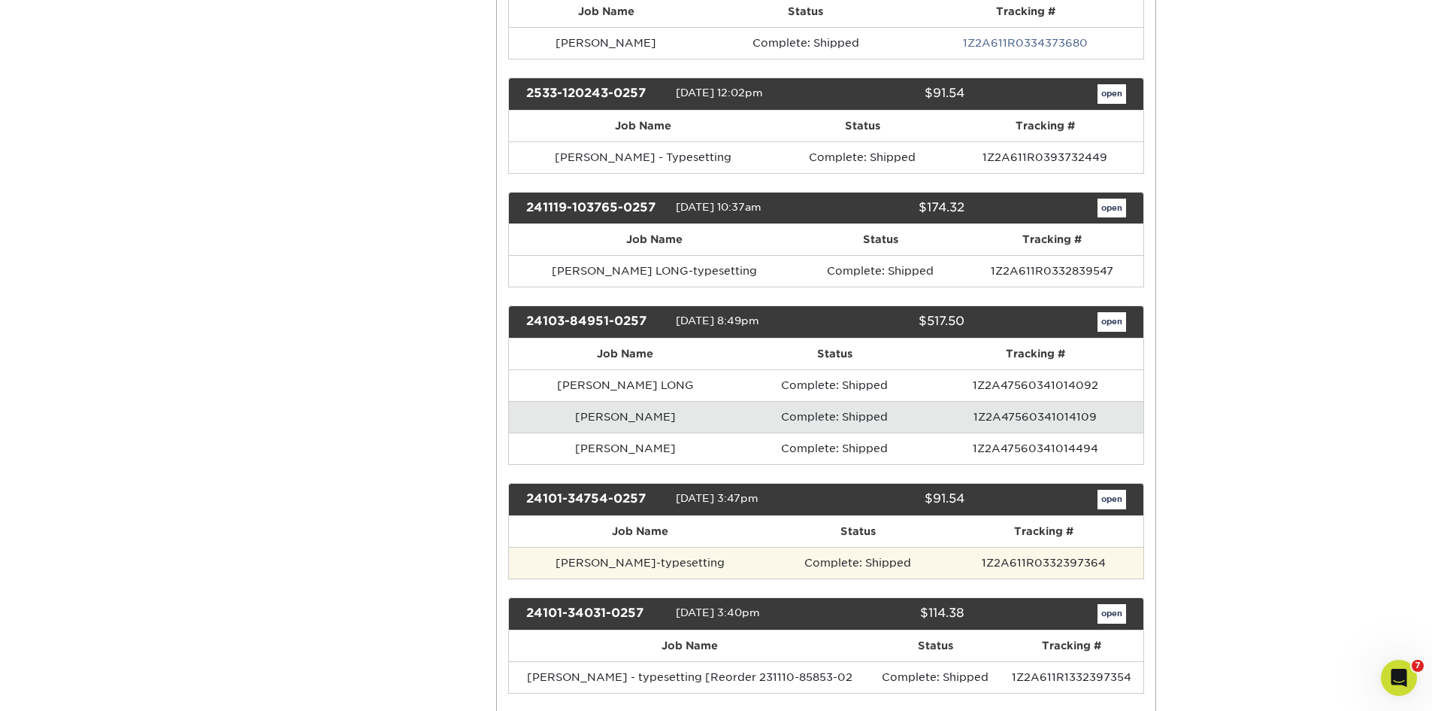
scroll to position [451, 0]
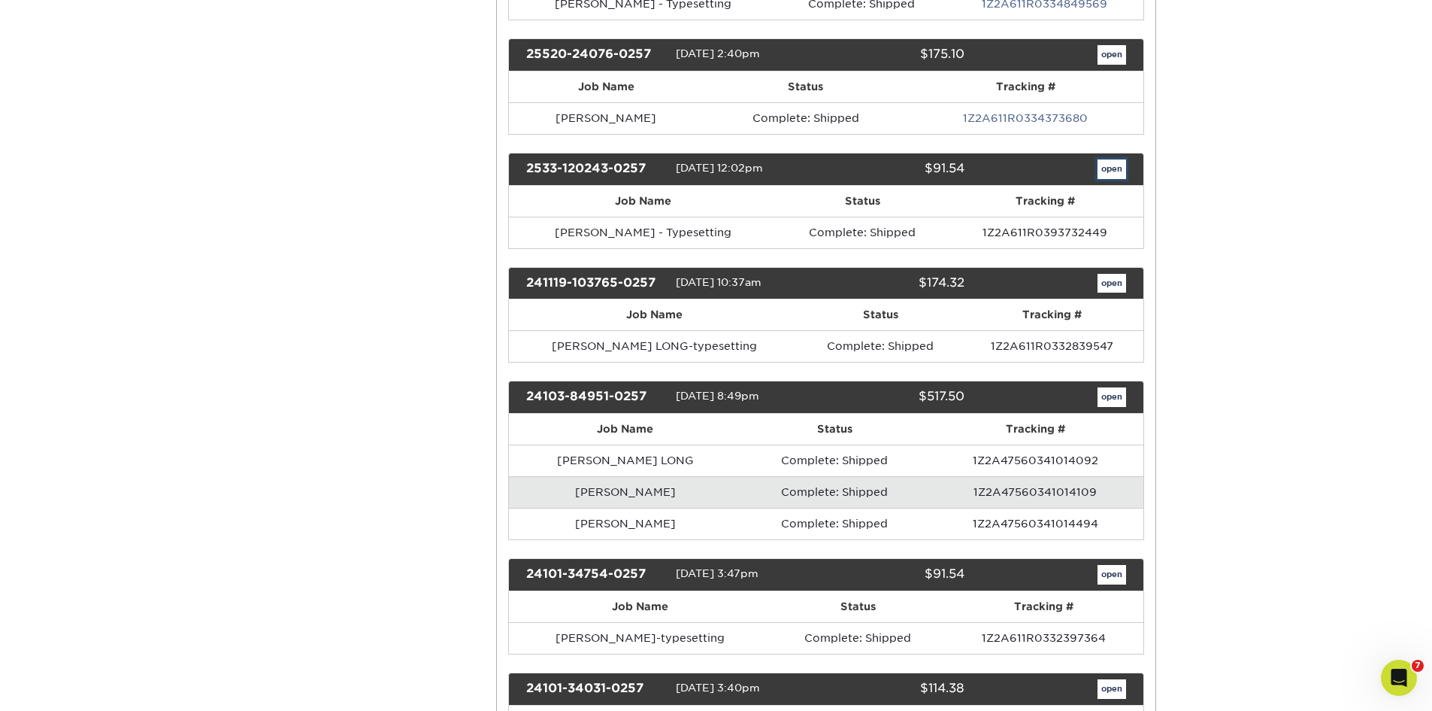
click at [1111, 168] on link "open" at bounding box center [1112, 169] width 29 height 20
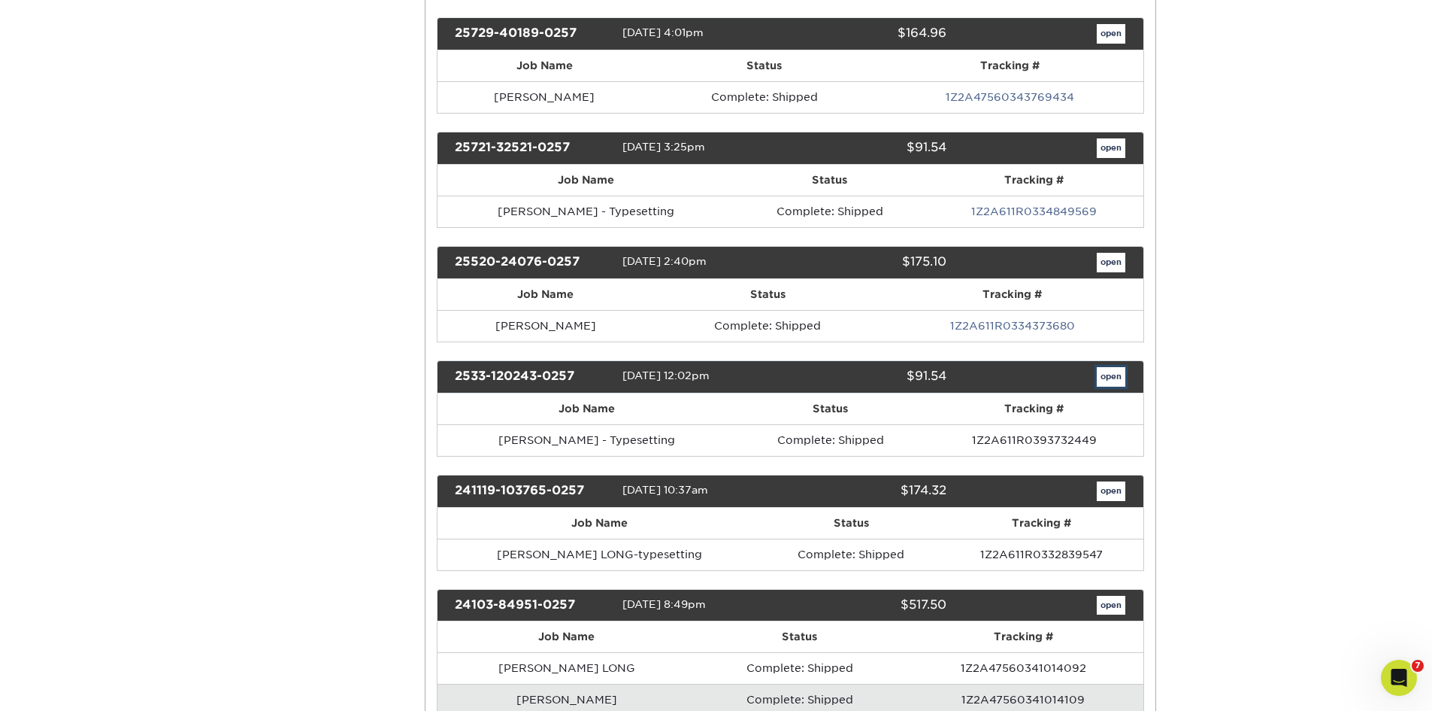
scroll to position [0, 0]
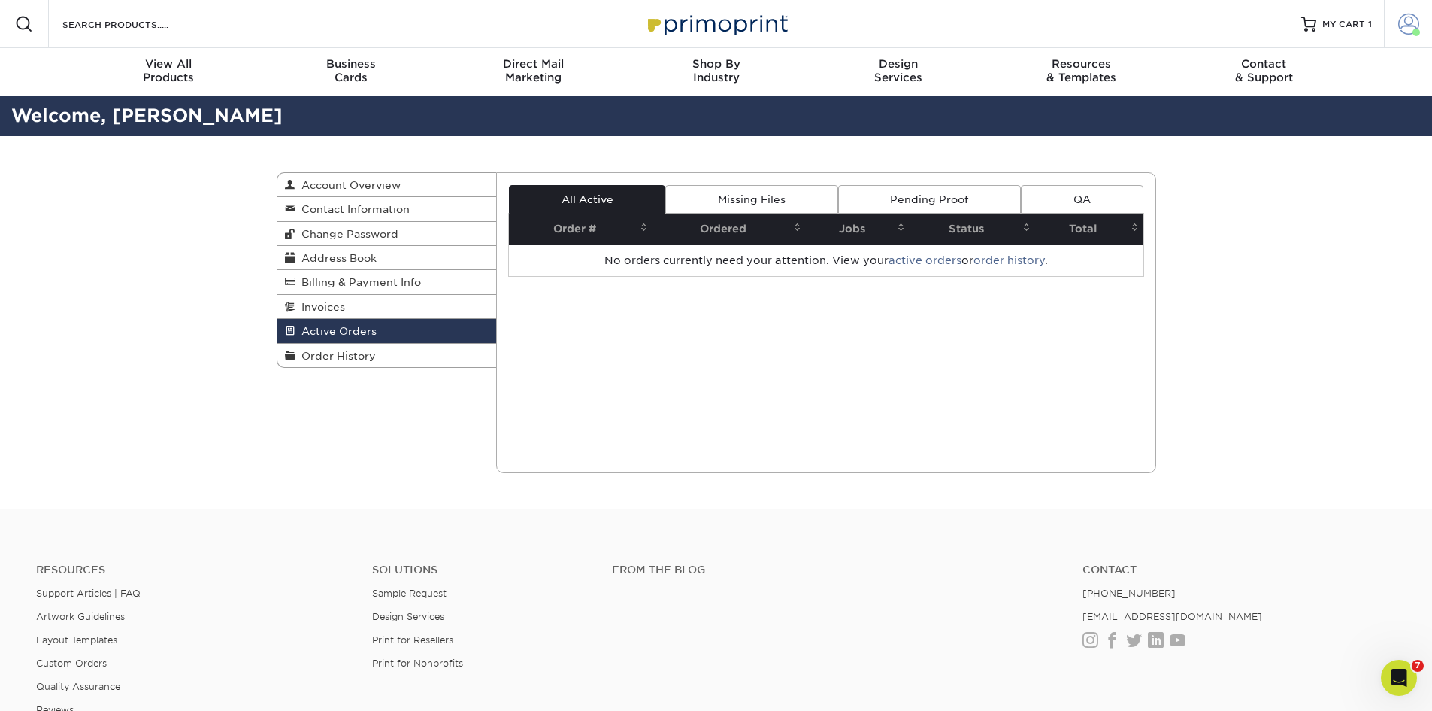
click at [1408, 25] on span at bounding box center [1409, 24] width 21 height 21
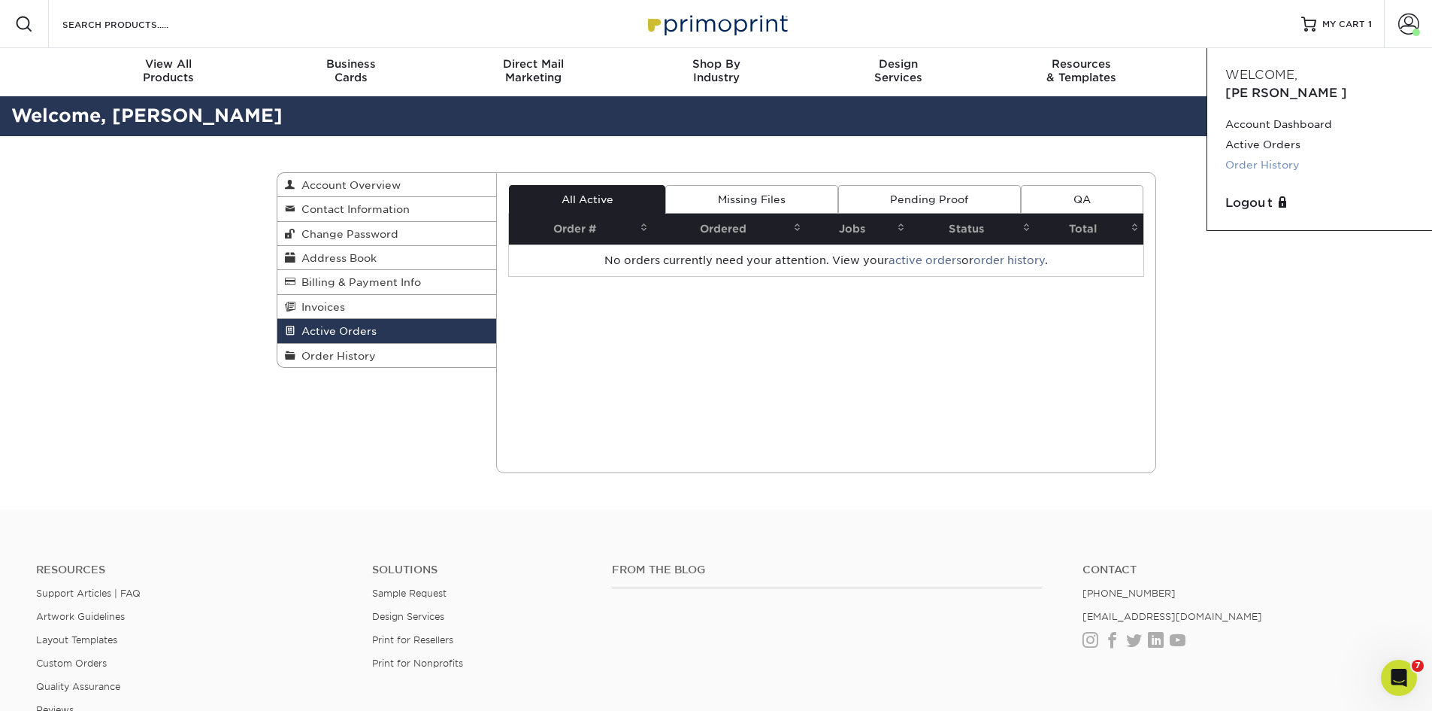
click at [1280, 155] on link "Order History" at bounding box center [1320, 165] width 189 height 20
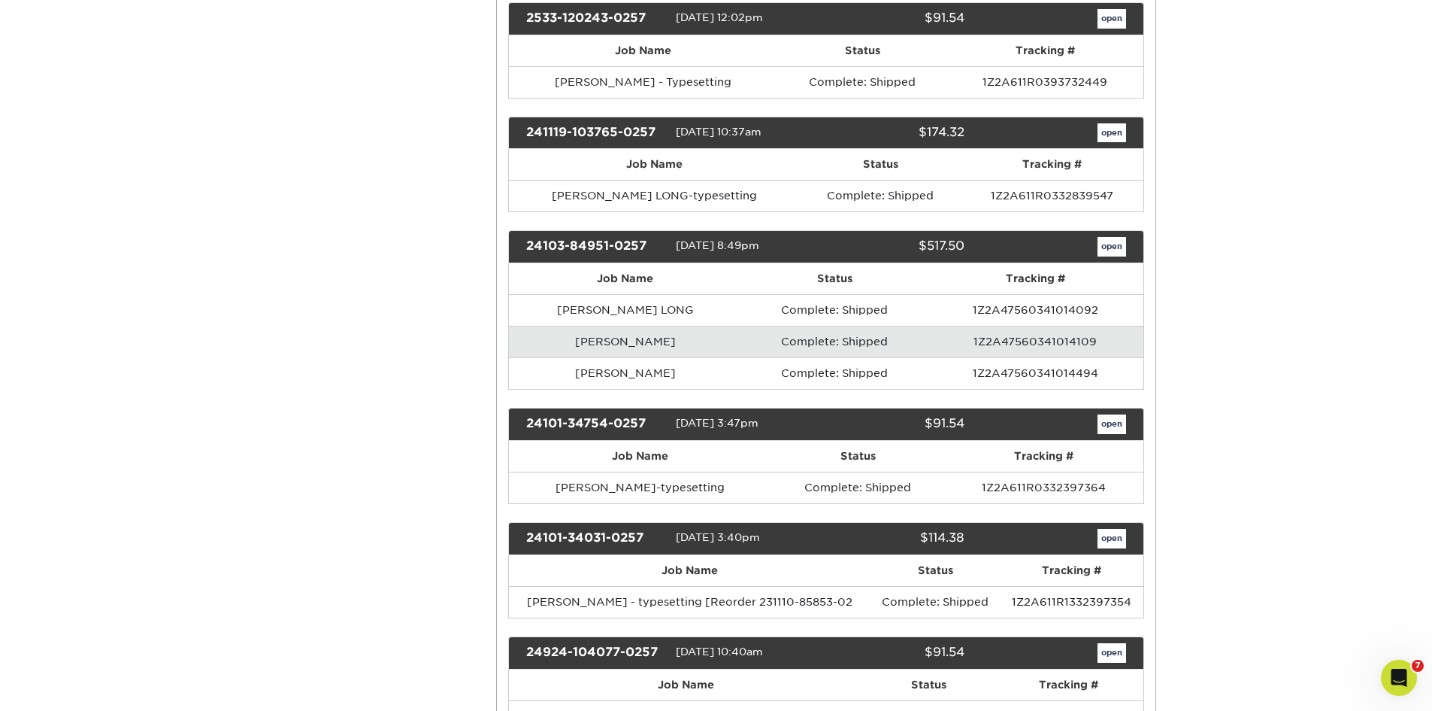
scroll to position [677, 0]
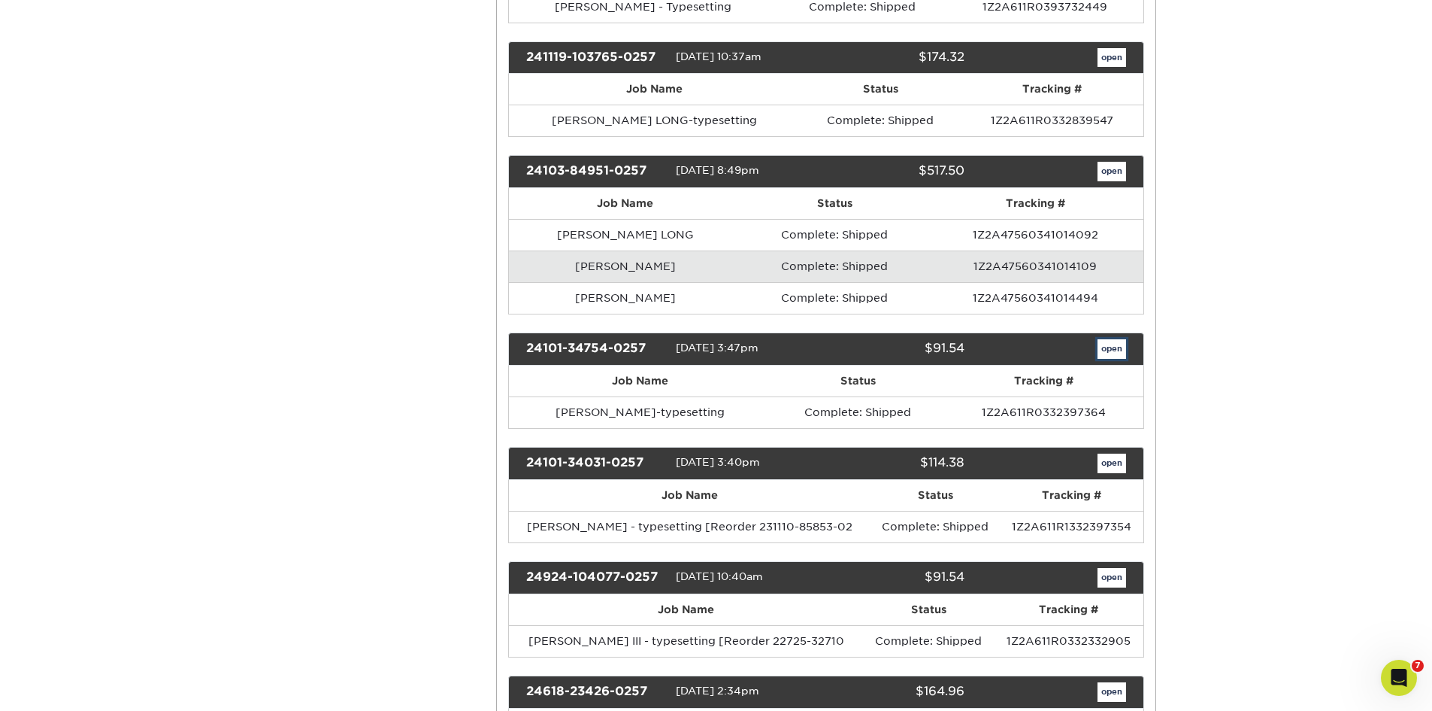
click at [1112, 347] on link "open" at bounding box center [1112, 349] width 29 height 20
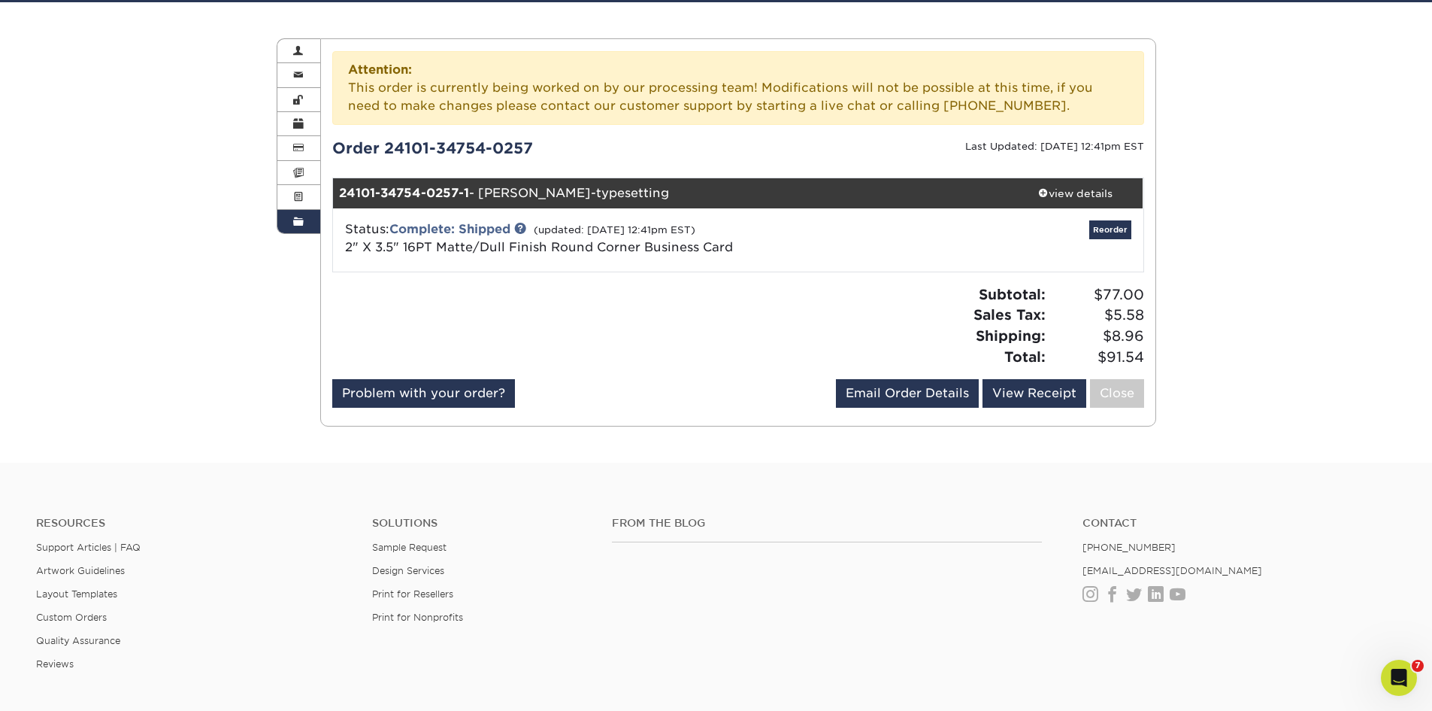
scroll to position [150, 0]
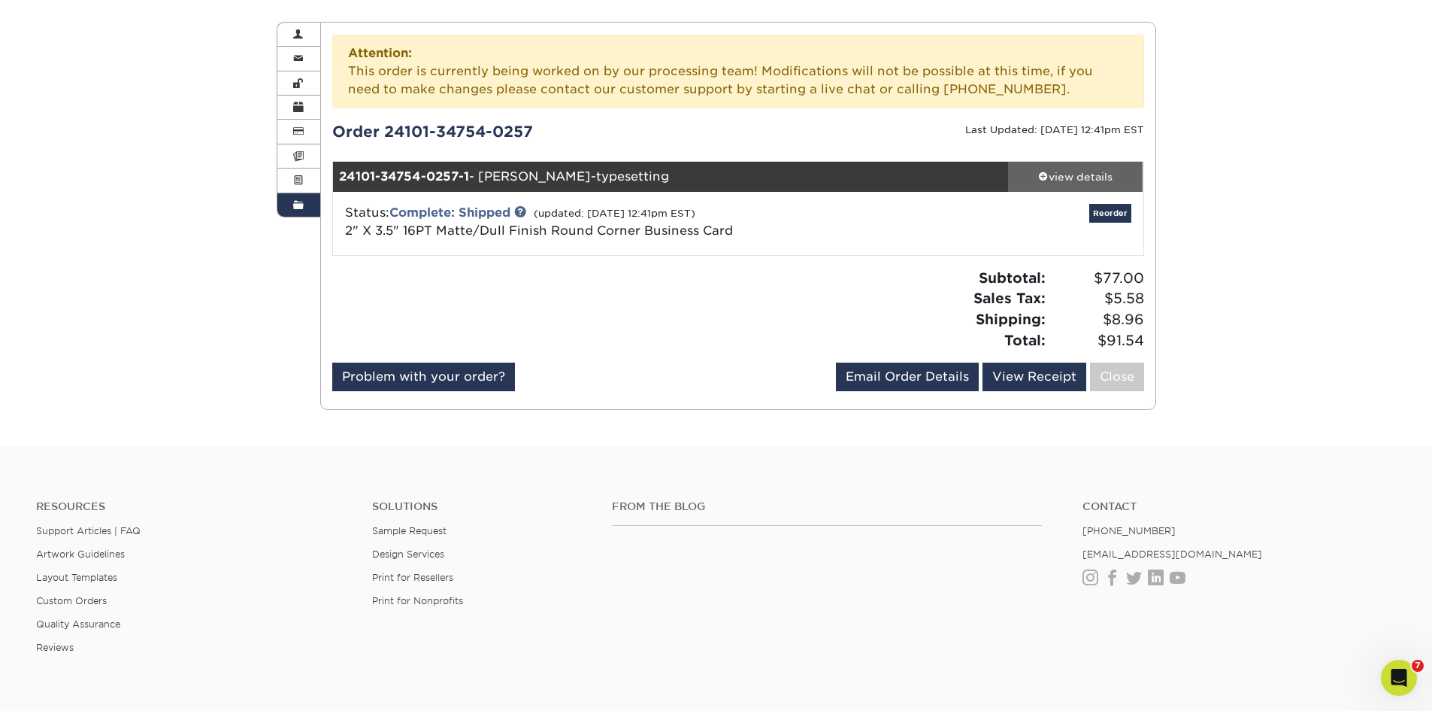
click at [1070, 174] on div "view details" at bounding box center [1075, 176] width 135 height 15
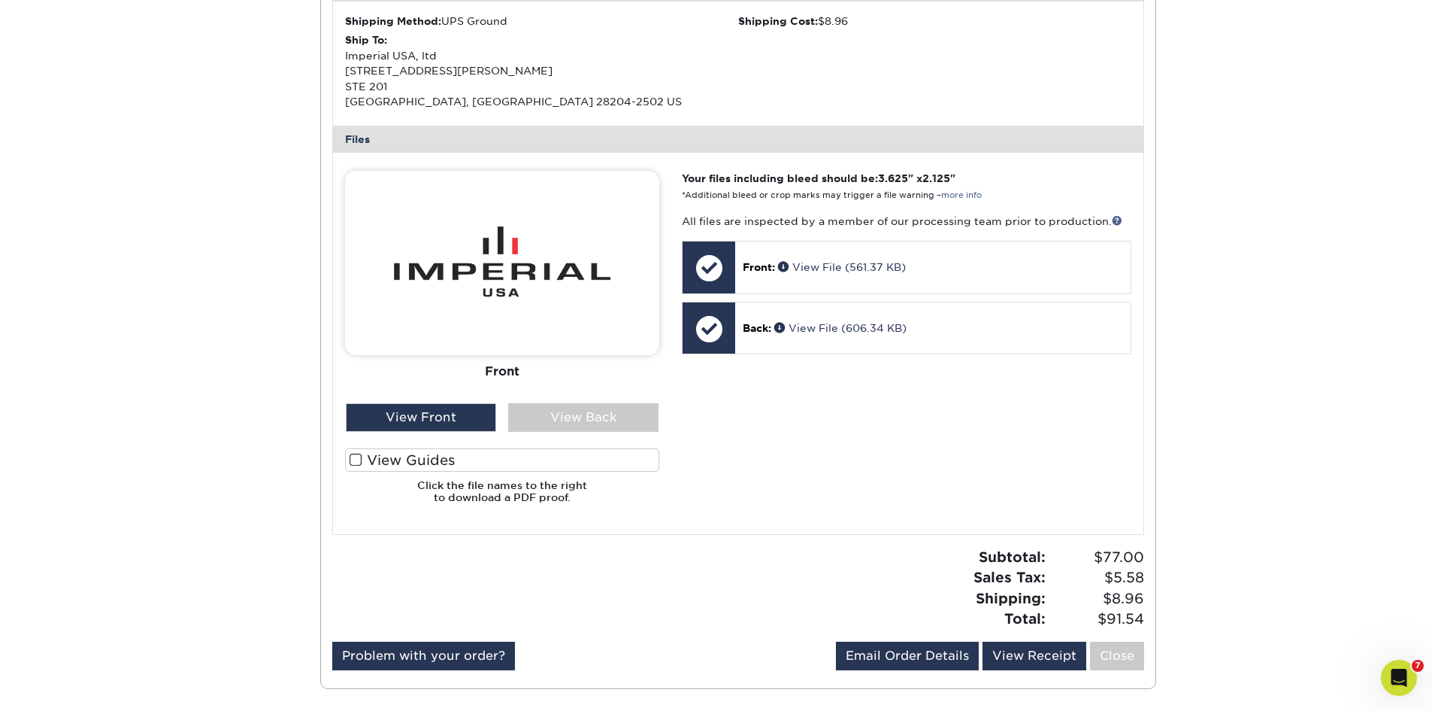
scroll to position [602, 0]
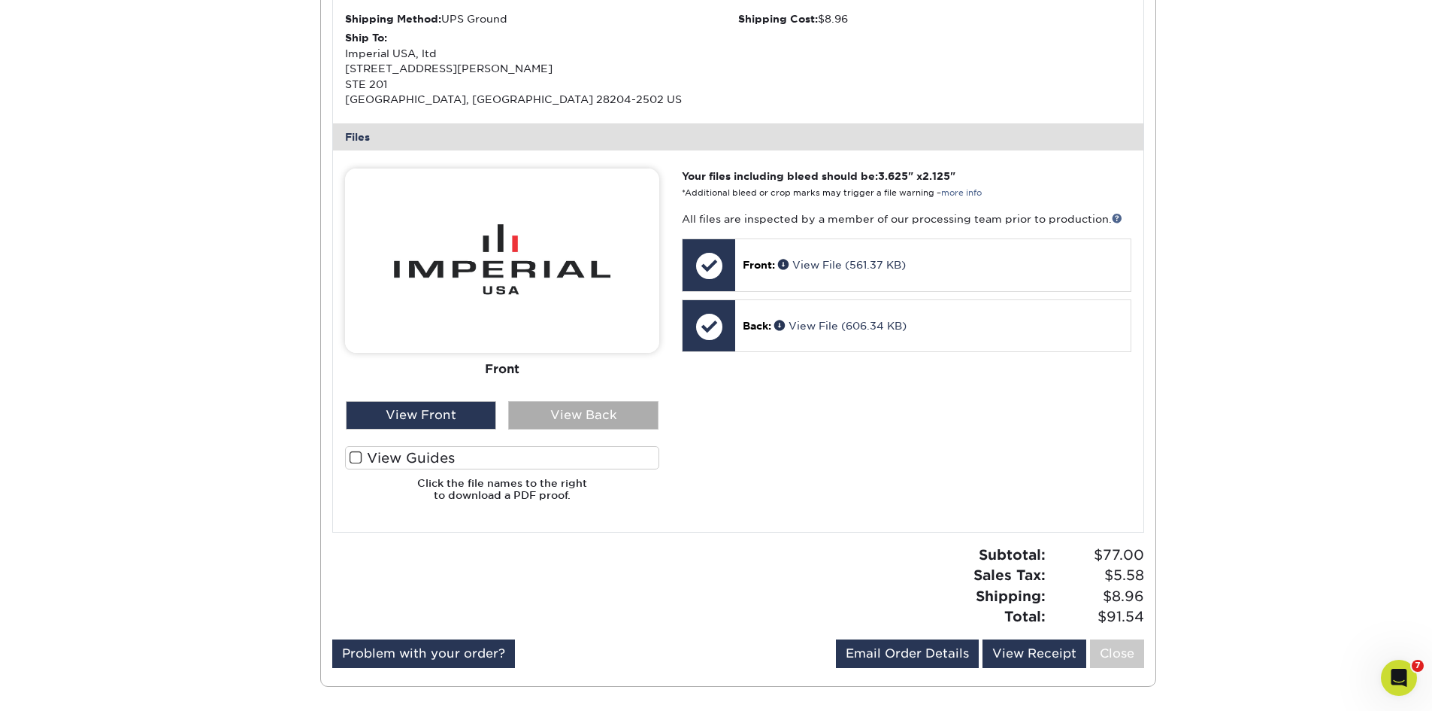
click at [599, 417] on div "View Back" at bounding box center [583, 415] width 150 height 29
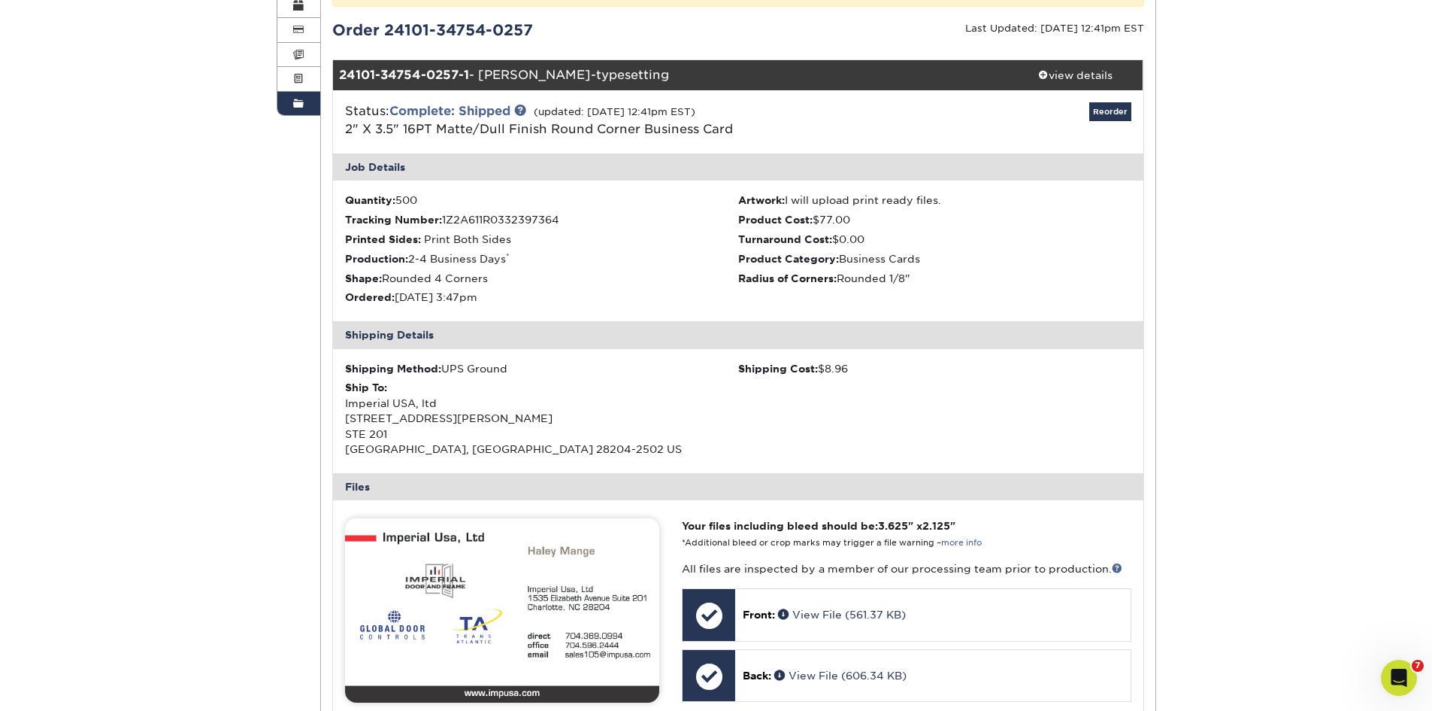
scroll to position [0, 0]
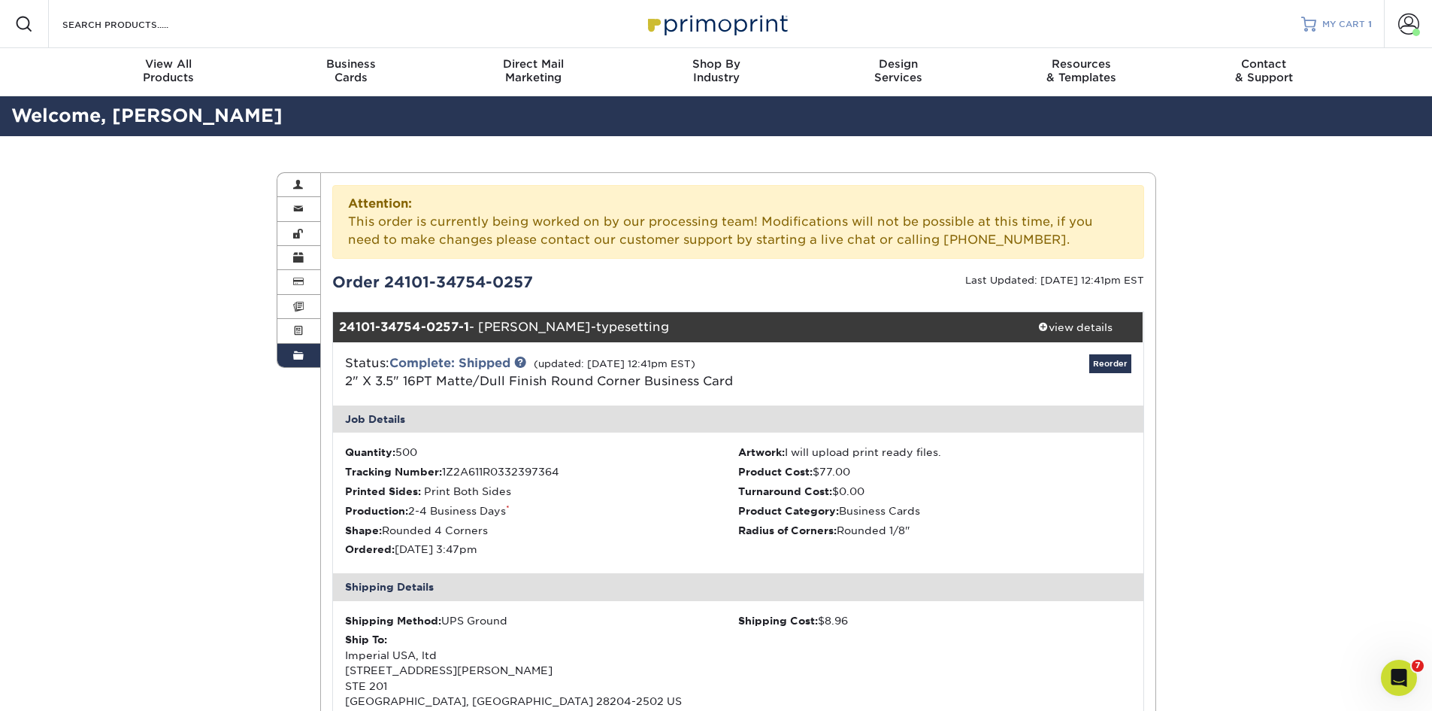
click at [1353, 23] on span "MY CART" at bounding box center [1344, 24] width 43 height 13
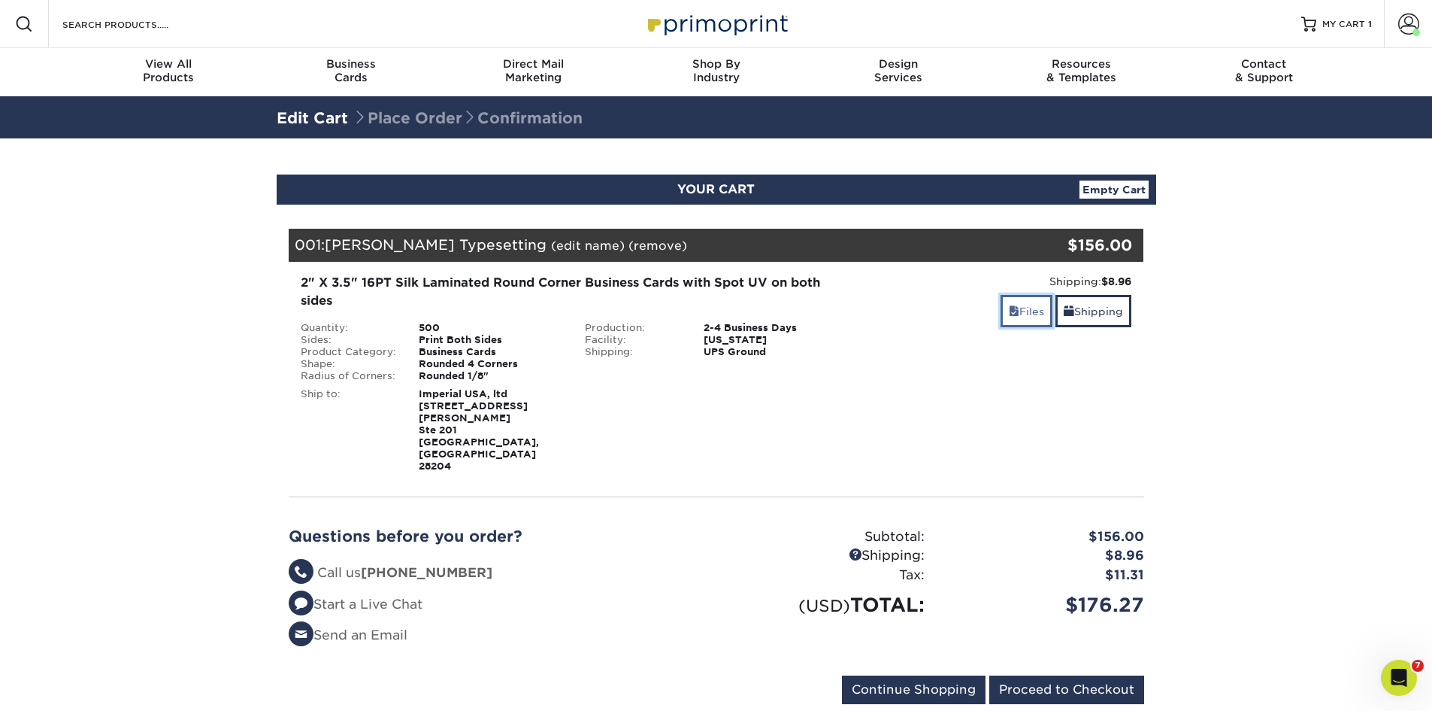
click at [1026, 314] on link "Files" at bounding box center [1027, 311] width 52 height 32
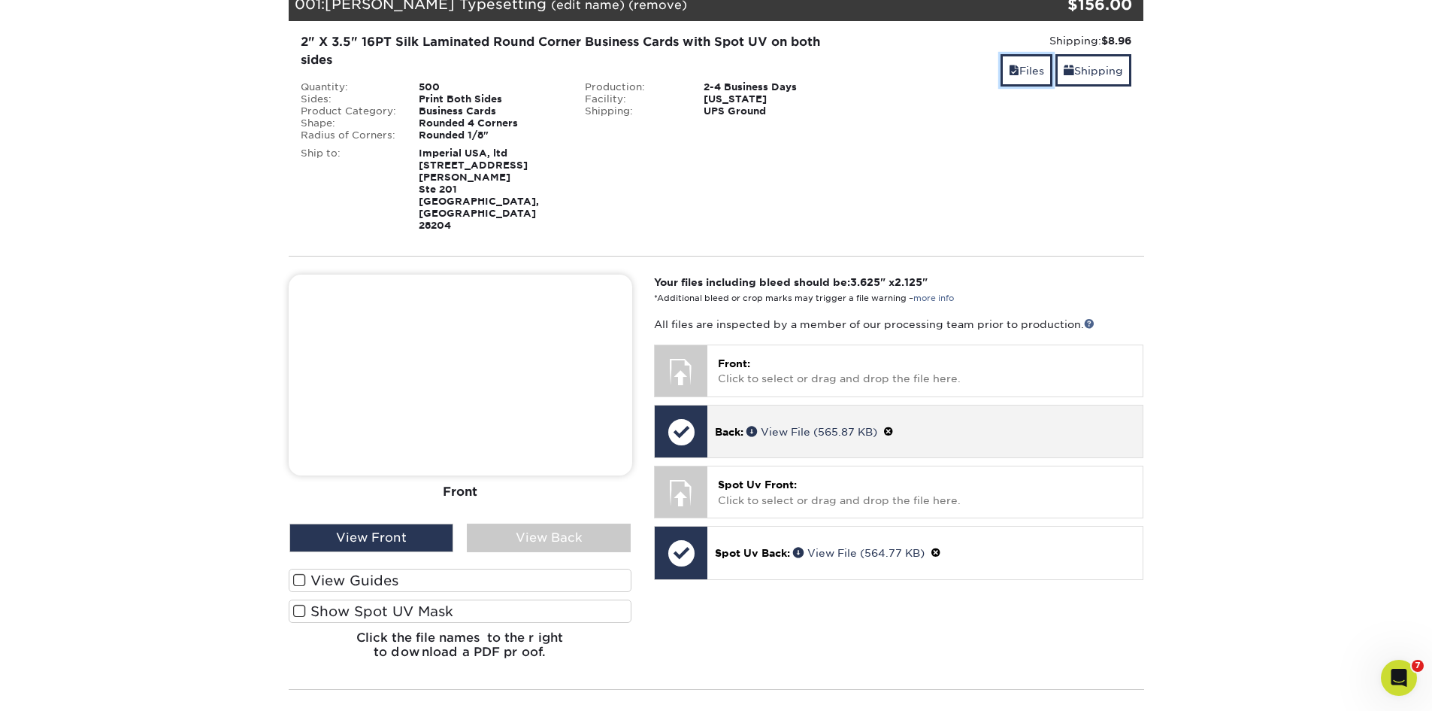
scroll to position [301, 0]
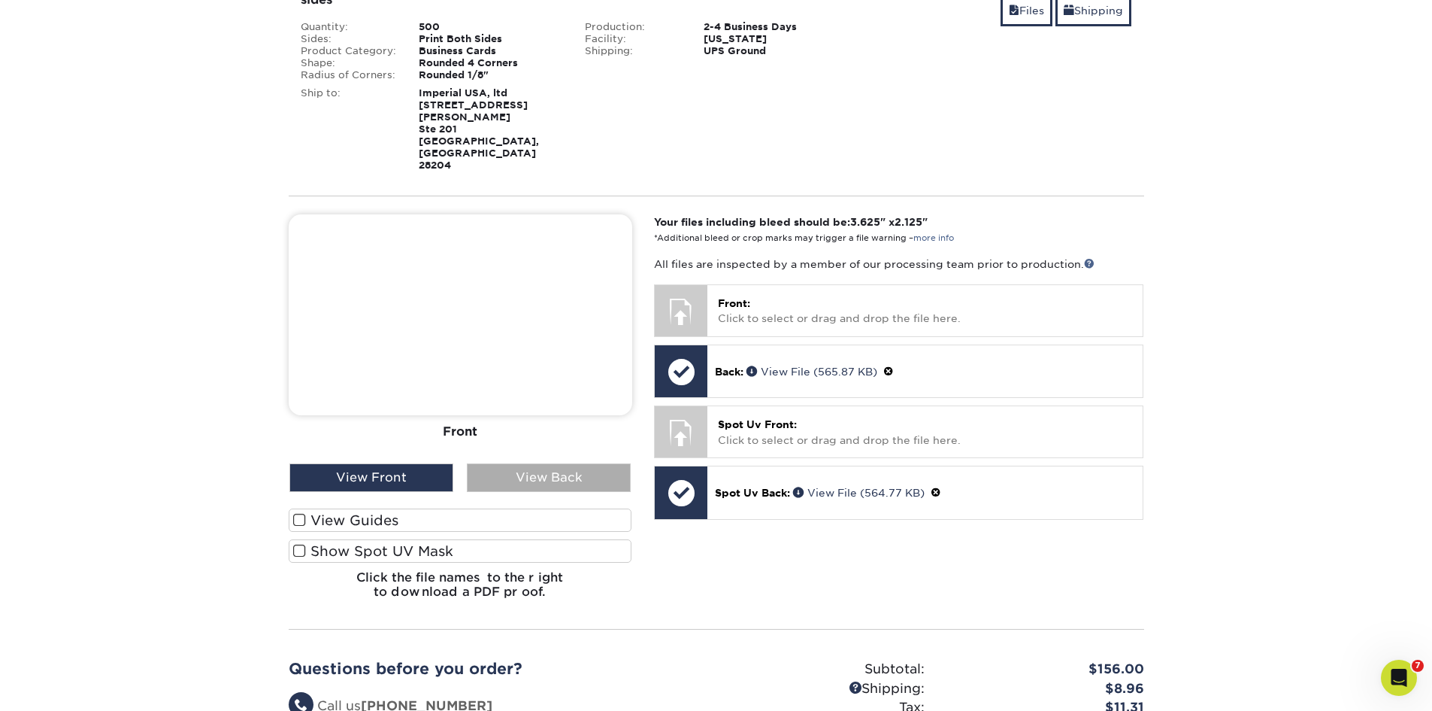
click at [585, 463] on div "View Back" at bounding box center [549, 477] width 164 height 29
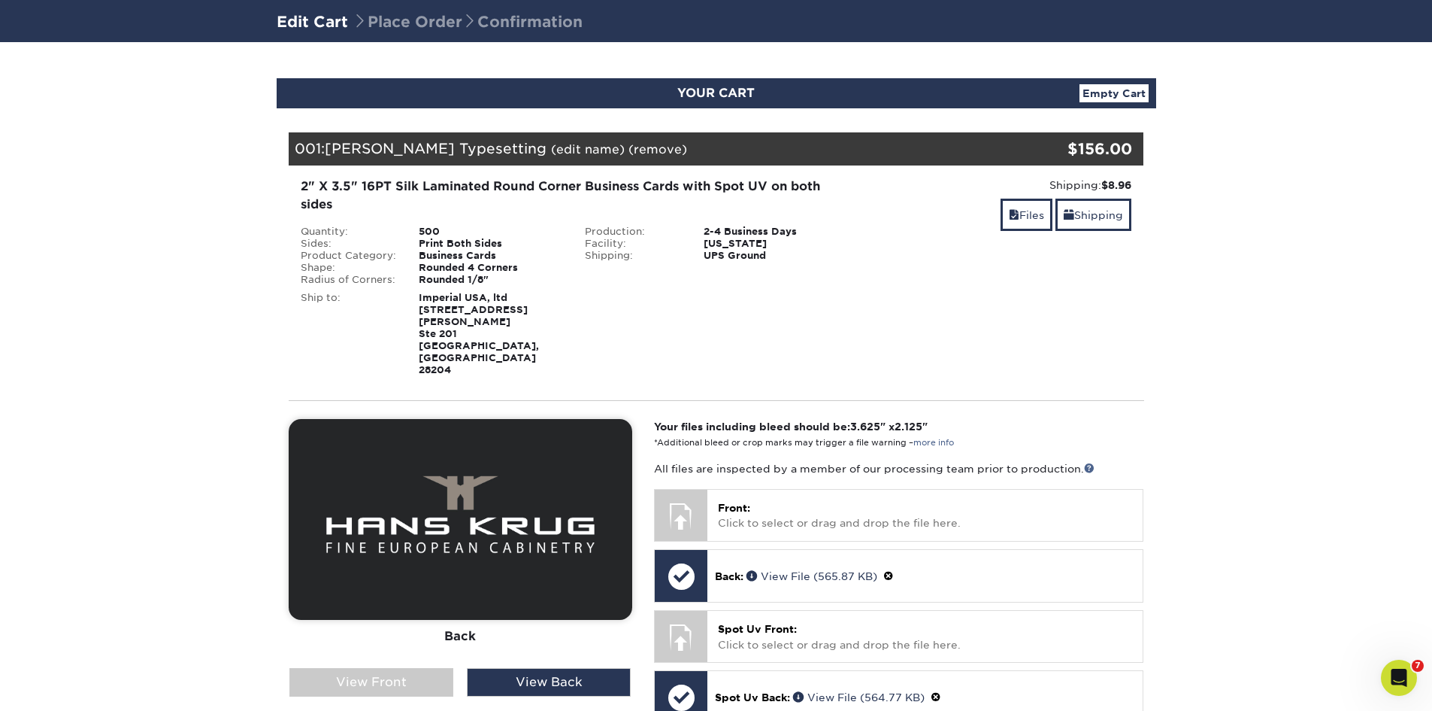
scroll to position [0, 0]
